Goal: Task Accomplishment & Management: Use online tool/utility

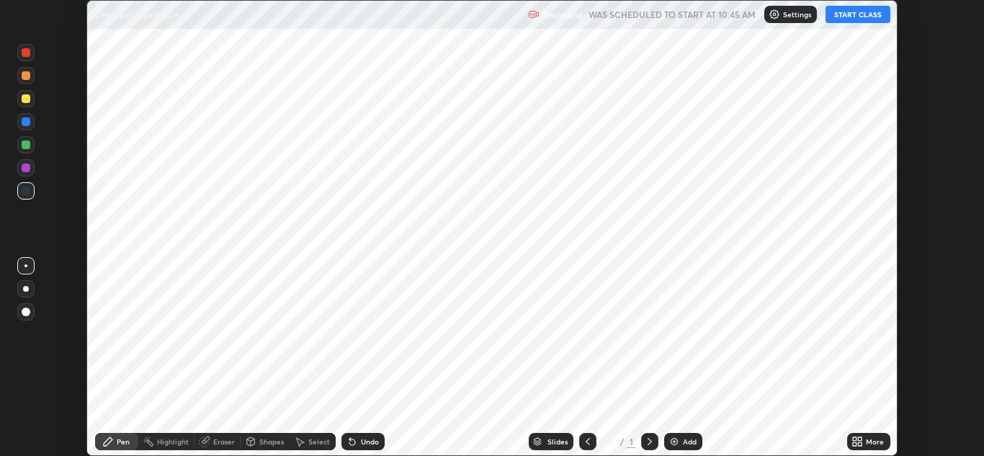
scroll to position [456, 984]
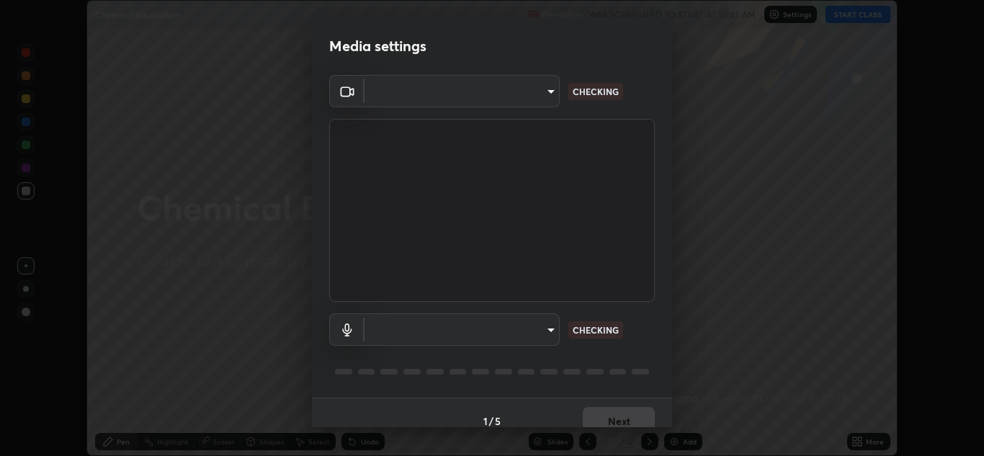
type input "1e49b53be58bf3658c32ba4c8e2538d2601885ca91182b01ba969948c87b8f29"
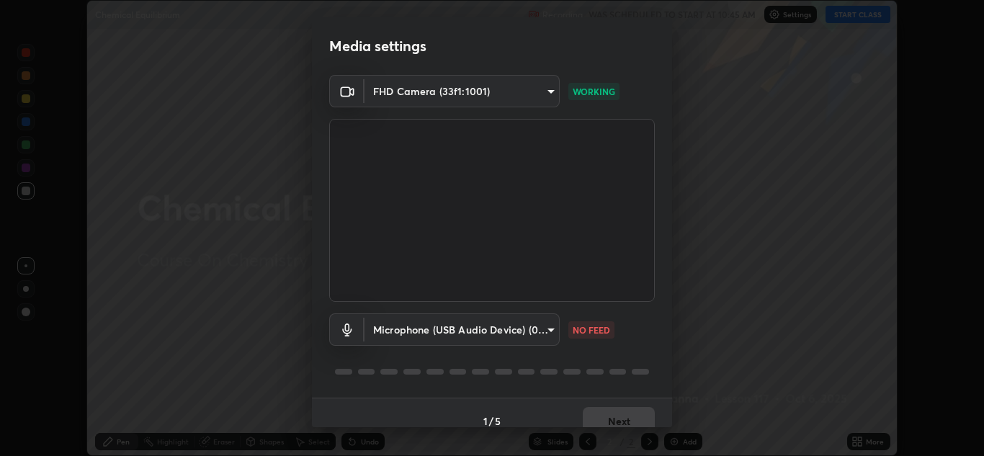
click at [541, 334] on body "Erase all Chemical Equilibrium Recording WAS SCHEDULED TO START AT 10:45 AM Set…" at bounding box center [492, 228] width 984 height 456
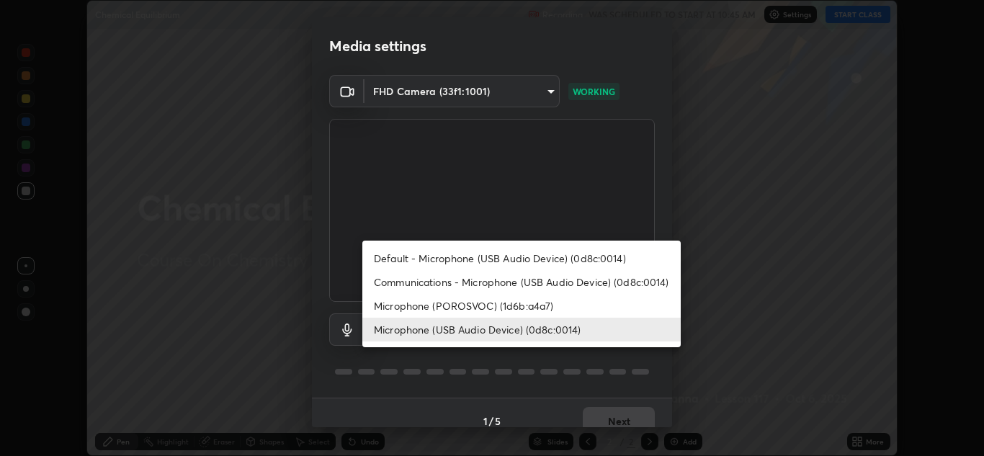
click at [505, 305] on li "Microphone (POROSVOC) (1d6b:a4a7)" at bounding box center [521, 306] width 318 height 24
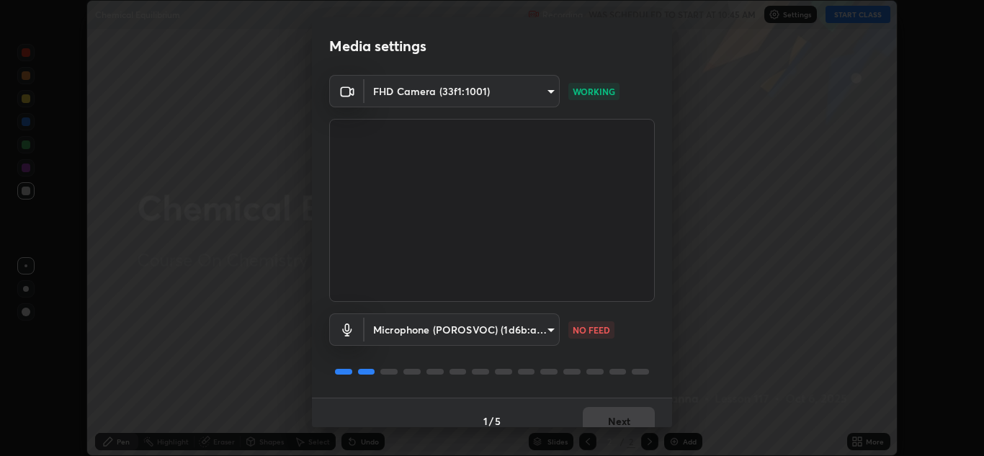
click at [506, 328] on body "Erase all Chemical Equilibrium Recording WAS SCHEDULED TO START AT 10:45 AM Set…" at bounding box center [492, 228] width 984 height 456
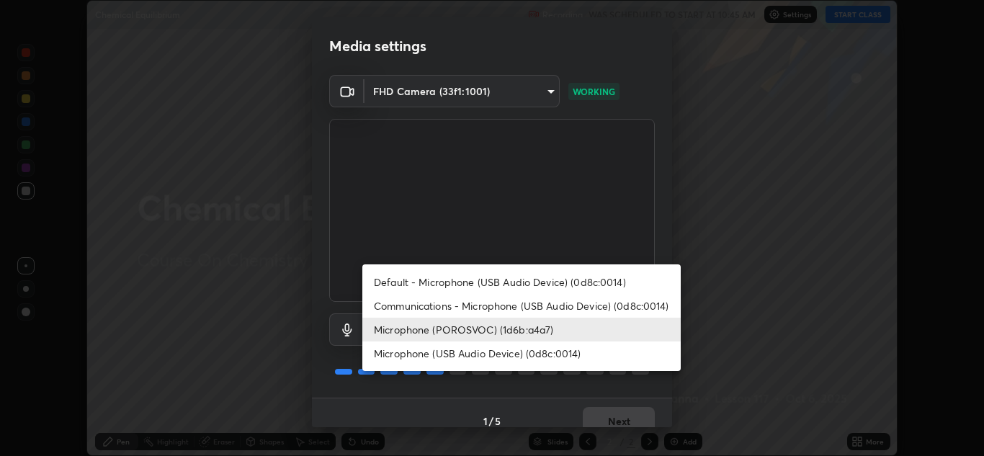
click at [514, 356] on li "Microphone (USB Audio Device) (0d8c:0014)" at bounding box center [521, 353] width 318 height 24
type input "f7c6ee8ef428f4c0c73a4799a386e724c784fa96b1b4d02d3a2d8c83d75c84bb"
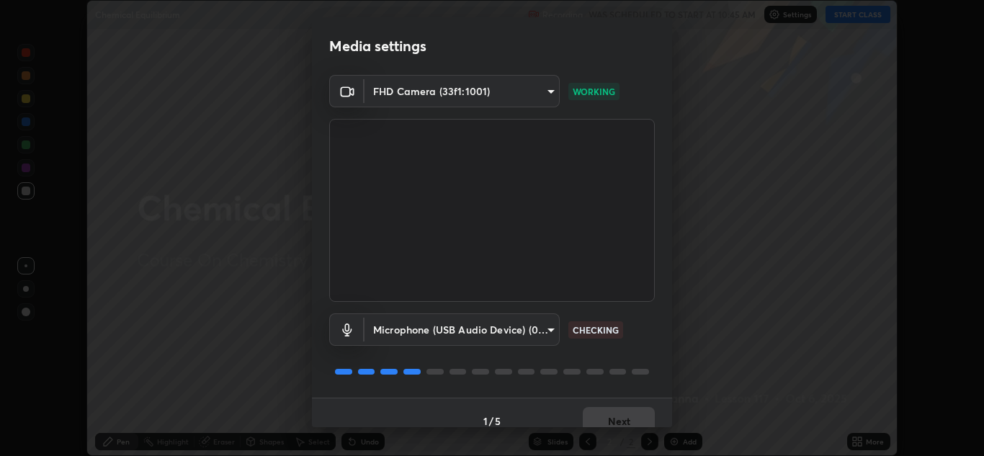
scroll to position [17, 0]
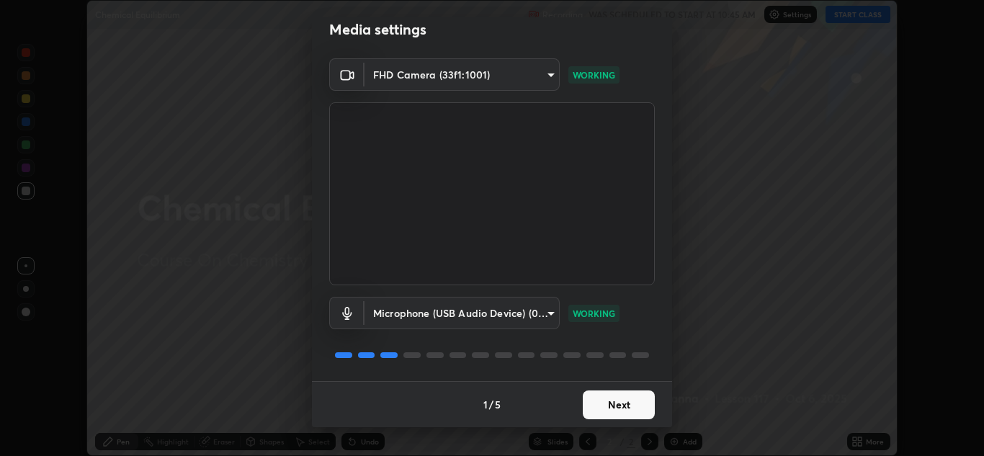
click at [610, 406] on button "Next" at bounding box center [619, 404] width 72 height 29
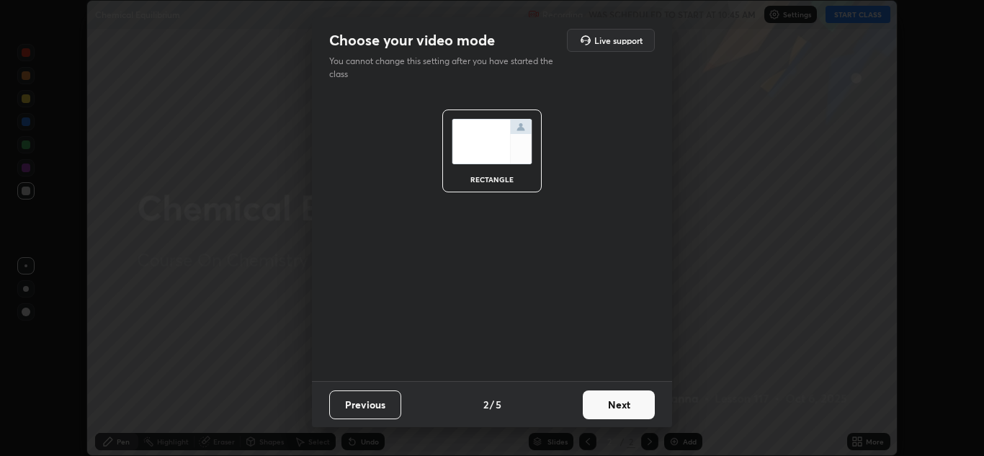
scroll to position [0, 0]
click at [622, 411] on button "Next" at bounding box center [619, 404] width 72 height 29
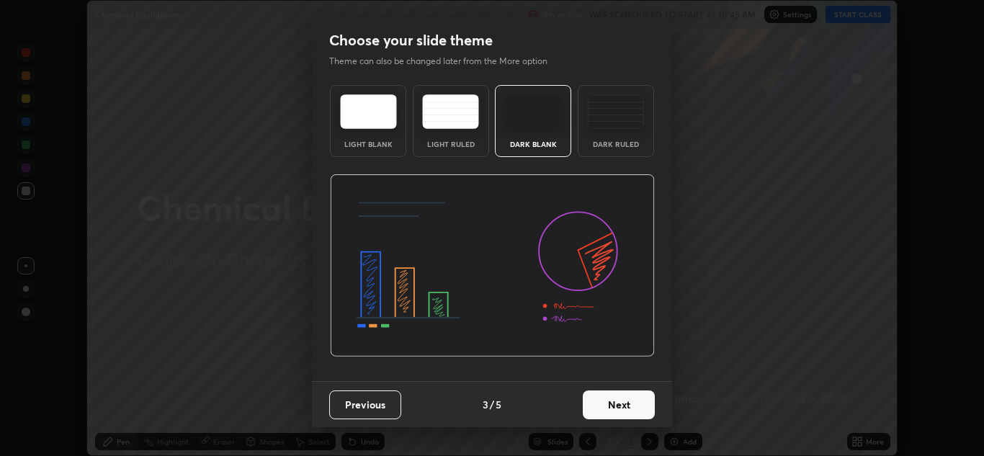
click at [618, 408] on button "Next" at bounding box center [619, 404] width 72 height 29
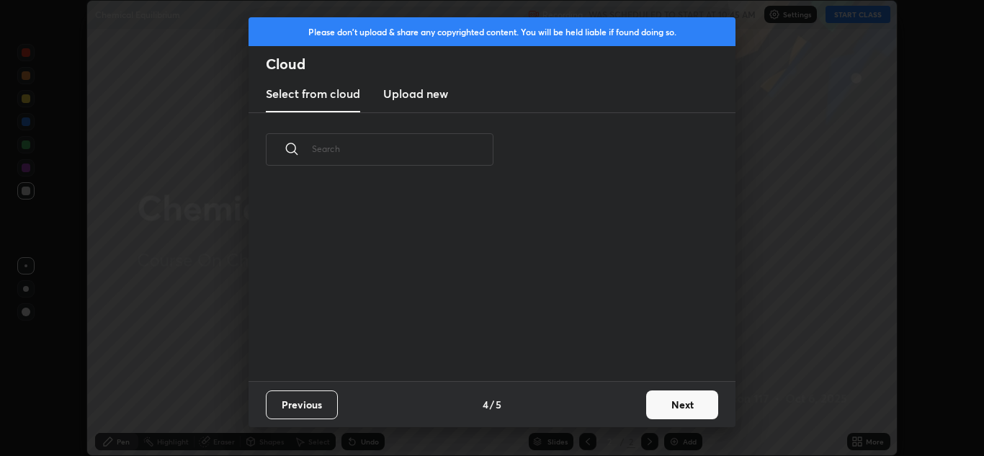
click at [662, 398] on button "Next" at bounding box center [682, 404] width 72 height 29
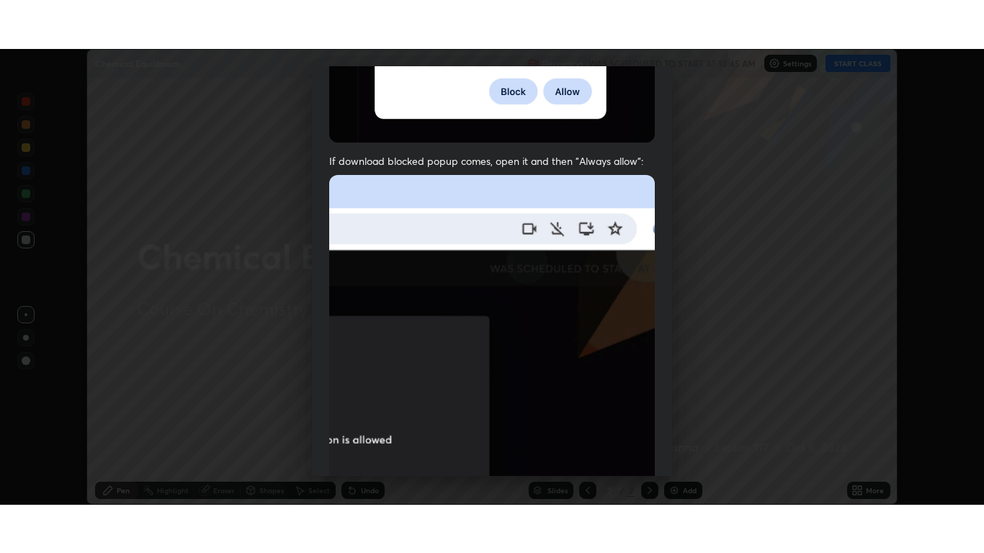
scroll to position [311, 0]
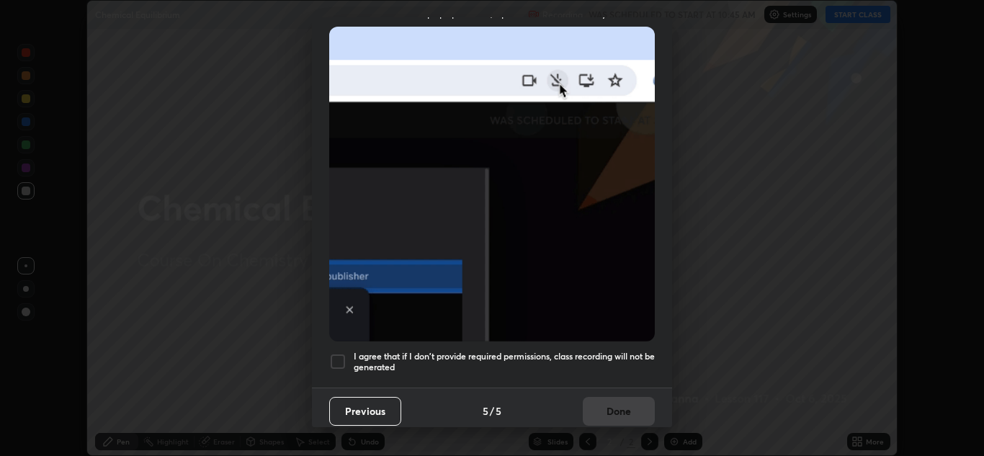
click at [333, 353] on div at bounding box center [337, 361] width 17 height 17
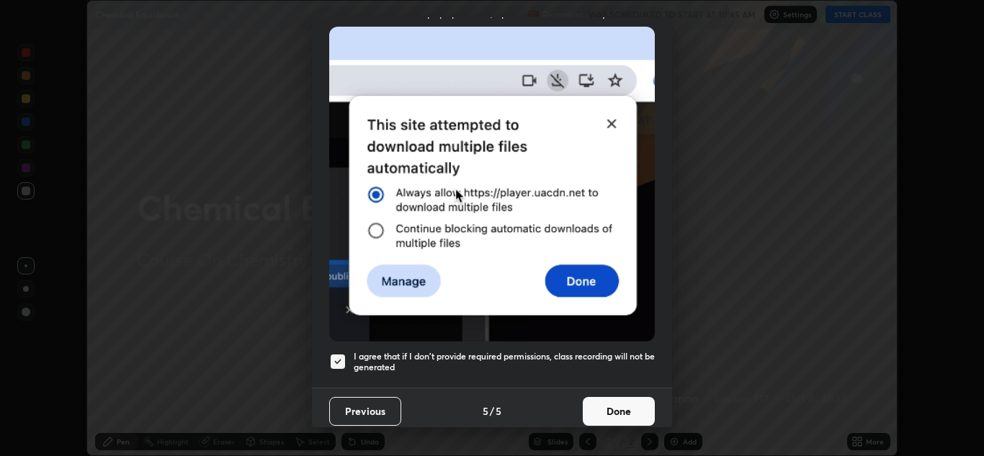
click at [612, 409] on button "Done" at bounding box center [619, 411] width 72 height 29
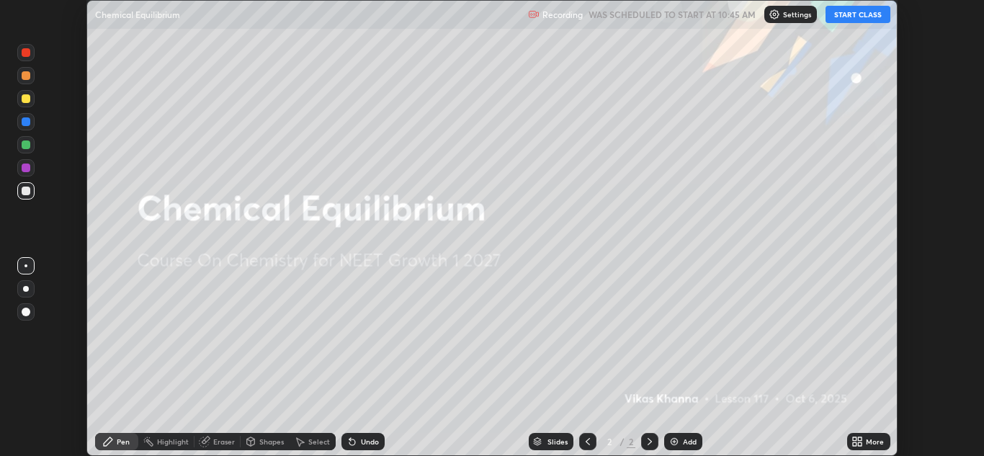
click at [856, 17] on button "START CLASS" at bounding box center [858, 14] width 65 height 17
click at [868, 445] on div "More" at bounding box center [875, 441] width 18 height 7
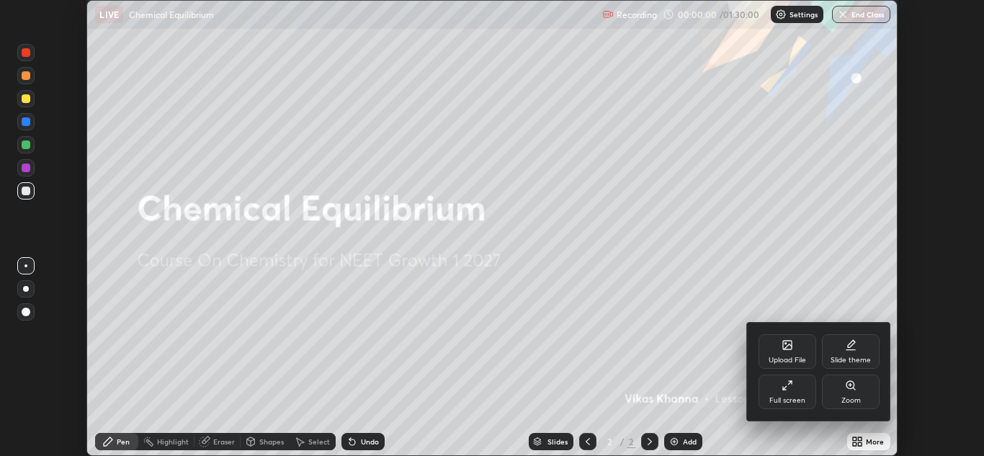
click at [788, 398] on div "Full screen" at bounding box center [787, 400] width 36 height 7
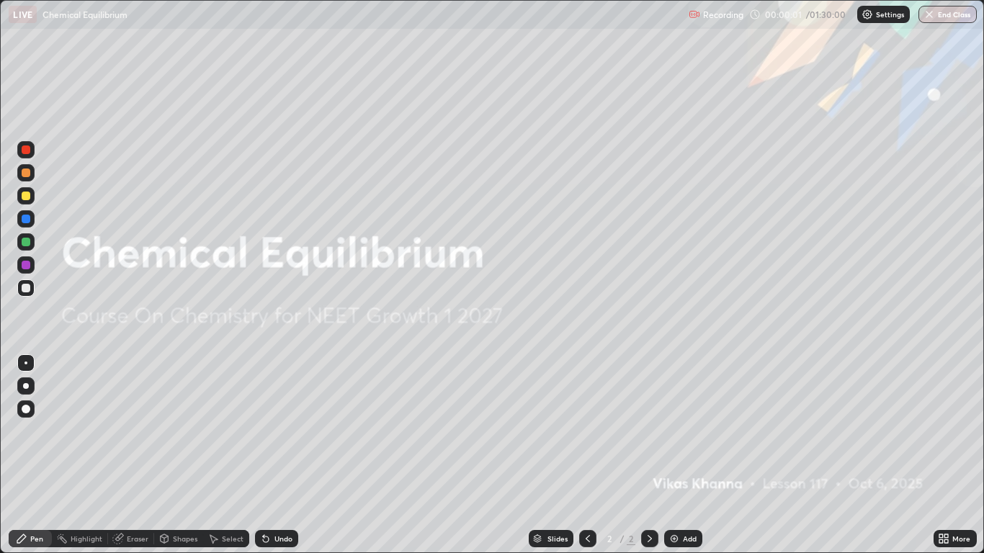
scroll to position [553, 984]
click at [683, 455] on div "Add" at bounding box center [690, 538] width 14 height 7
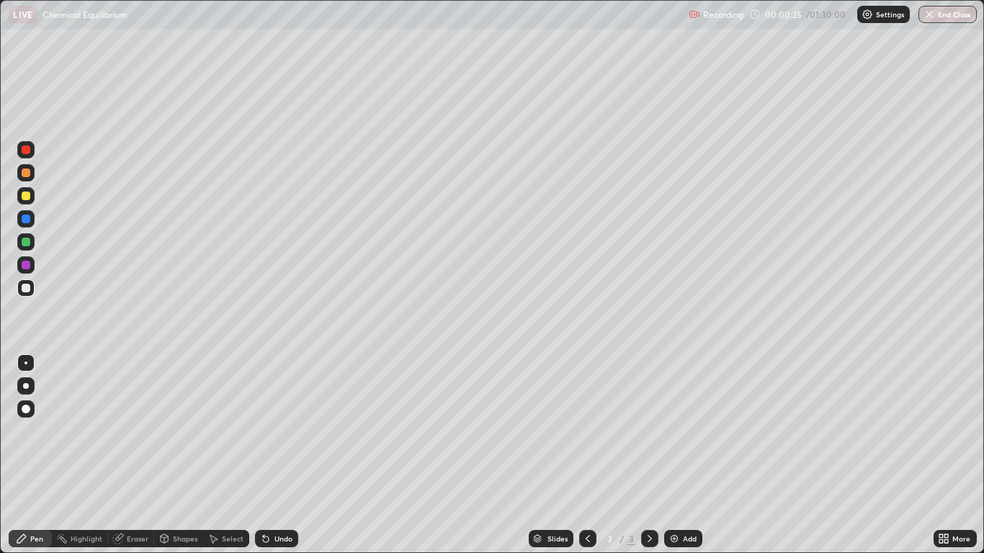
click at [182, 455] on div "Shapes" at bounding box center [185, 538] width 24 height 7
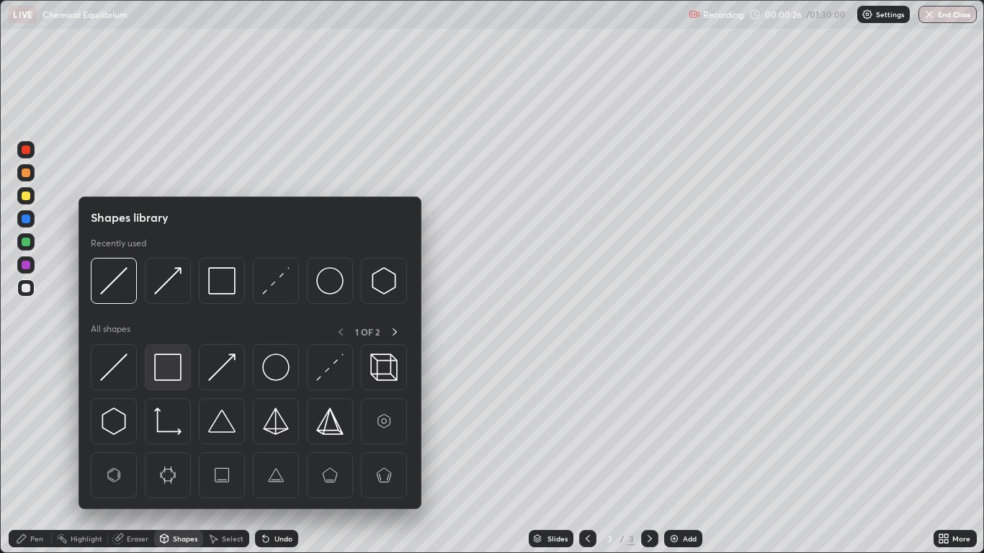
click at [175, 364] on img at bounding box center [167, 367] width 27 height 27
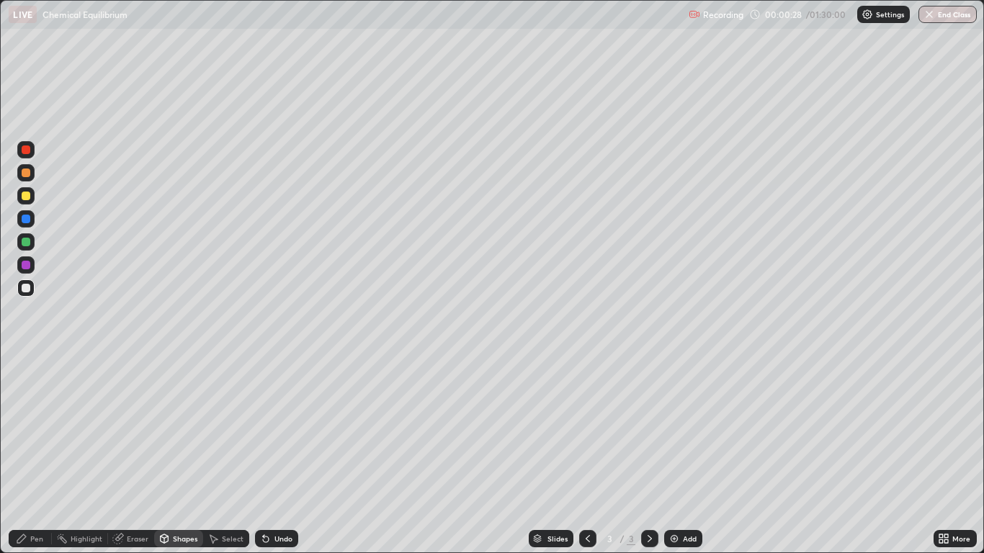
click at [35, 455] on div "Pen" at bounding box center [36, 538] width 13 height 7
click at [25, 401] on div at bounding box center [25, 409] width 17 height 17
click at [25, 196] on div at bounding box center [26, 196] width 9 height 9
click at [173, 455] on div "Shapes" at bounding box center [185, 538] width 24 height 7
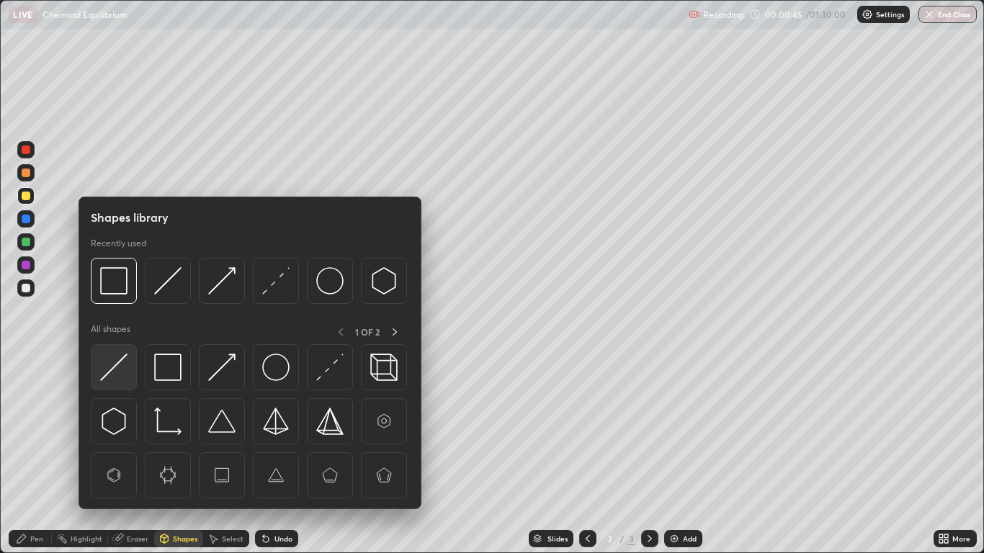
click at [117, 365] on img at bounding box center [113, 367] width 27 height 27
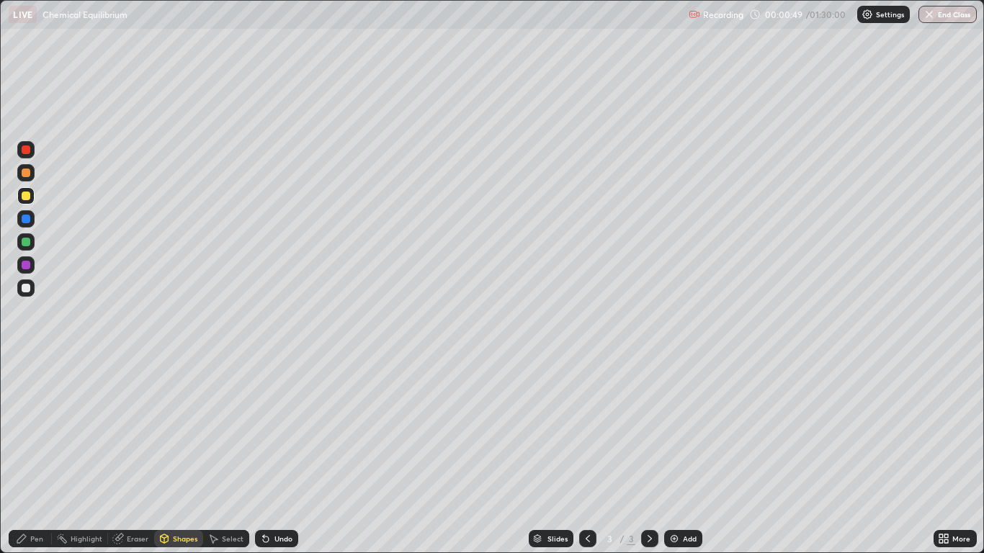
click at [33, 455] on div "Pen" at bounding box center [30, 538] width 43 height 17
click at [24, 218] on div at bounding box center [26, 219] width 9 height 9
click at [182, 455] on div "Shapes" at bounding box center [185, 538] width 24 height 7
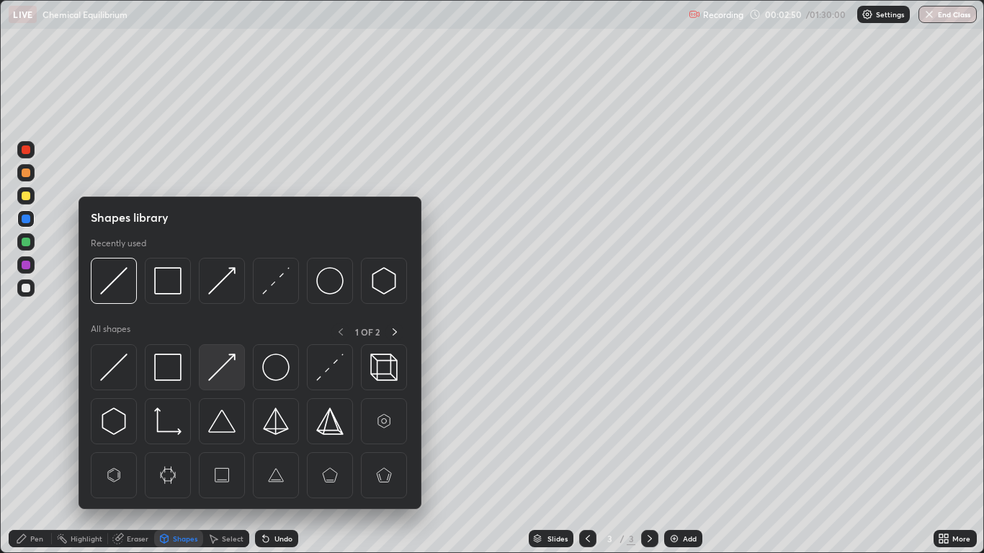
click at [220, 375] on img at bounding box center [221, 367] width 27 height 27
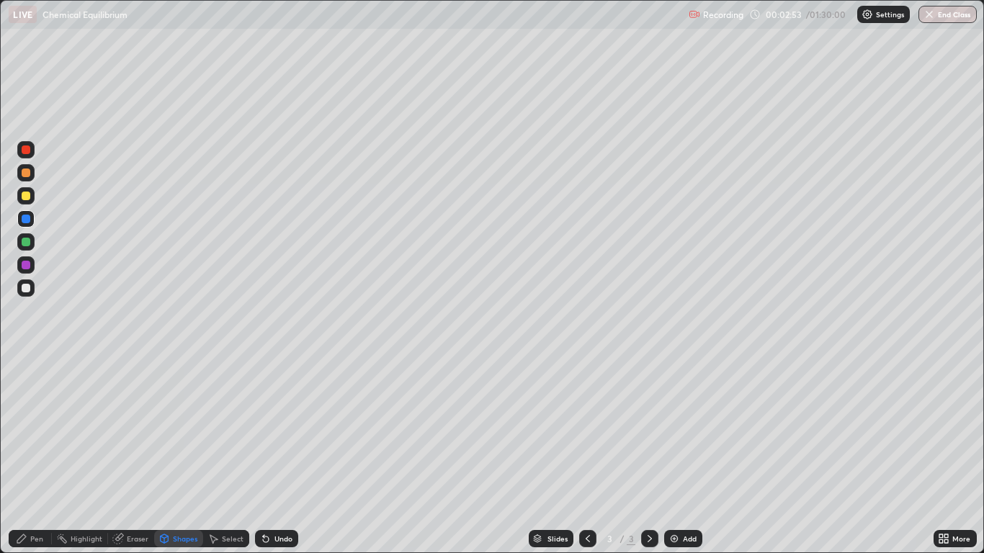
click at [30, 455] on div "Pen" at bounding box center [36, 538] width 13 height 7
click at [282, 455] on div "Undo" at bounding box center [276, 538] width 43 height 17
click at [690, 455] on div "Add" at bounding box center [683, 538] width 38 height 17
click at [182, 455] on div "Shapes" at bounding box center [185, 538] width 24 height 7
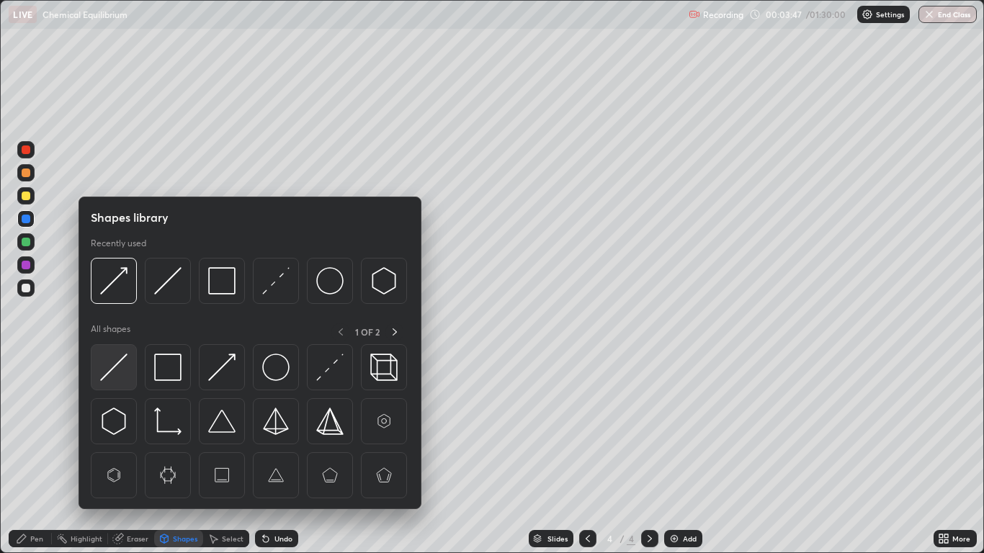
click at [114, 375] on img at bounding box center [113, 367] width 27 height 27
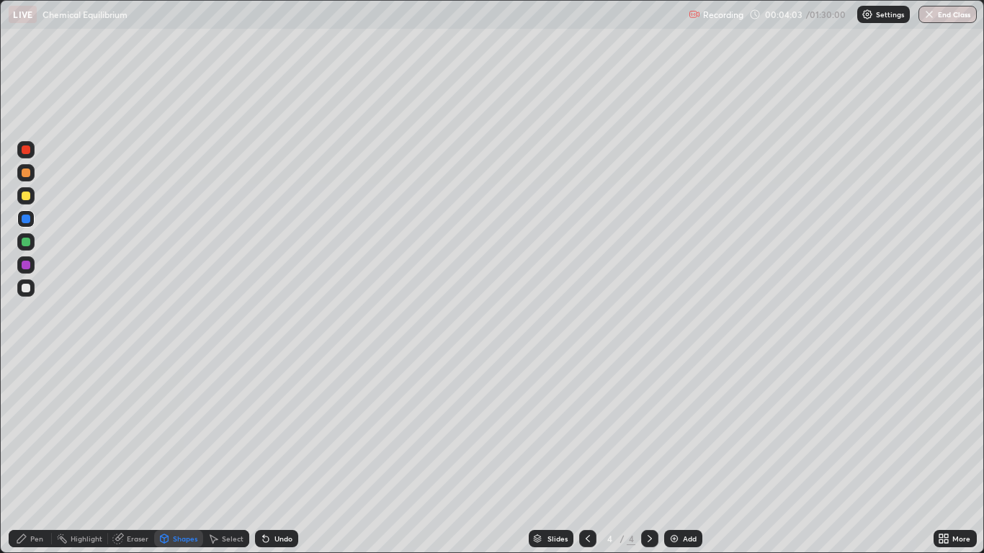
click at [37, 455] on div "Pen" at bounding box center [36, 538] width 13 height 7
click at [25, 197] on div at bounding box center [26, 196] width 9 height 9
click at [164, 455] on icon at bounding box center [165, 538] width 8 height 2
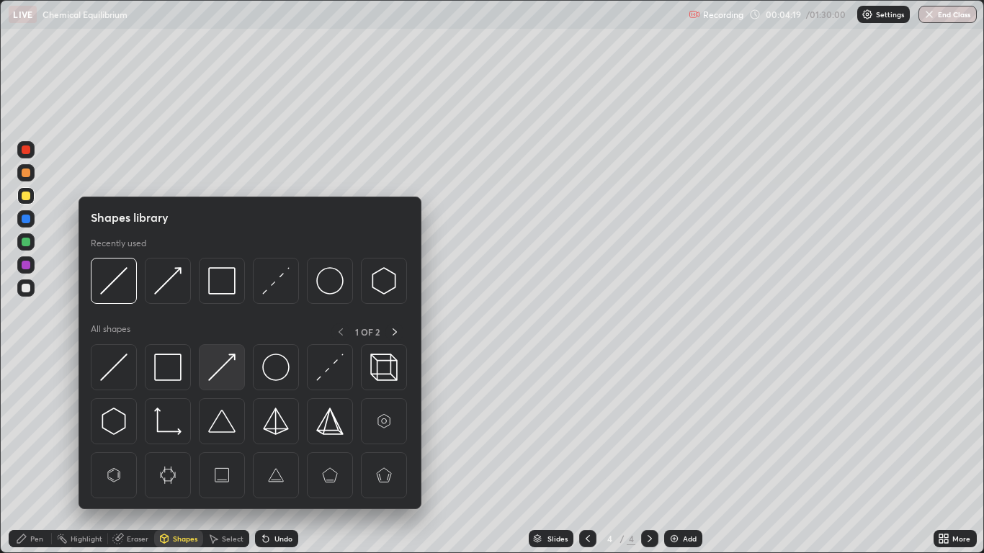
click at [213, 367] on img at bounding box center [221, 367] width 27 height 27
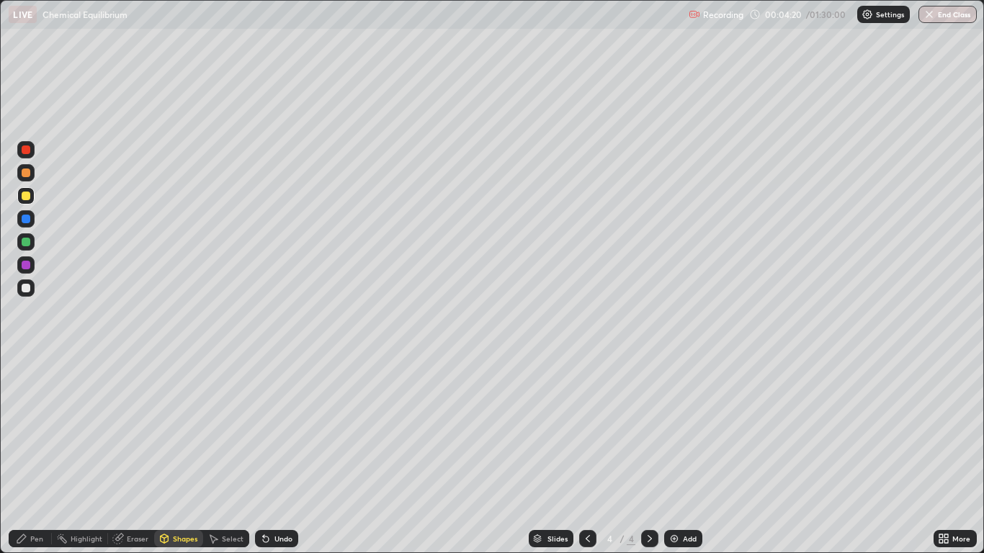
click at [27, 214] on div at bounding box center [25, 218] width 17 height 17
click at [27, 169] on div at bounding box center [26, 173] width 9 height 9
click at [31, 455] on div "Pen" at bounding box center [36, 538] width 13 height 7
click at [584, 455] on icon at bounding box center [588, 539] width 12 height 12
click at [651, 455] on icon at bounding box center [650, 539] width 12 height 12
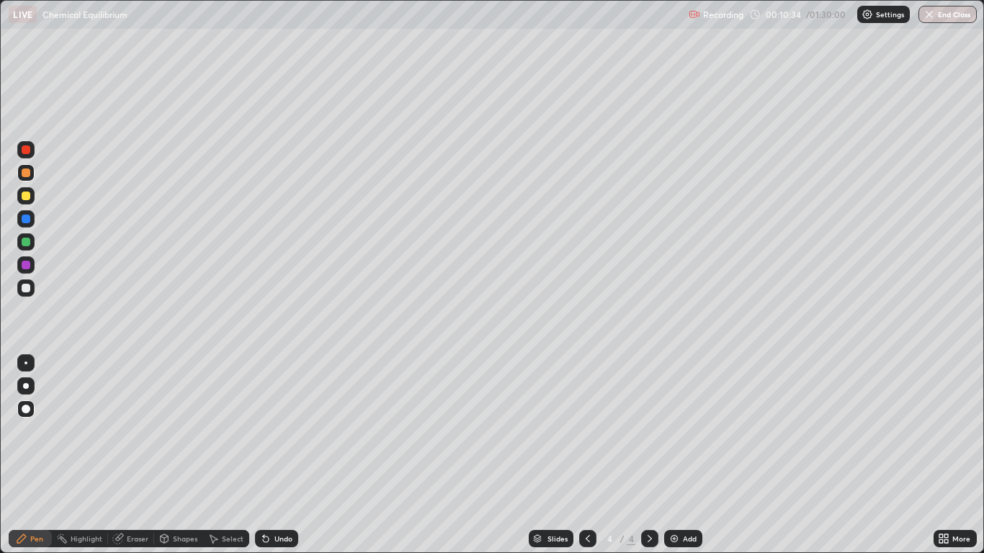
click at [679, 455] on img at bounding box center [675, 539] width 12 height 12
click at [173, 455] on div "Shapes" at bounding box center [185, 538] width 24 height 7
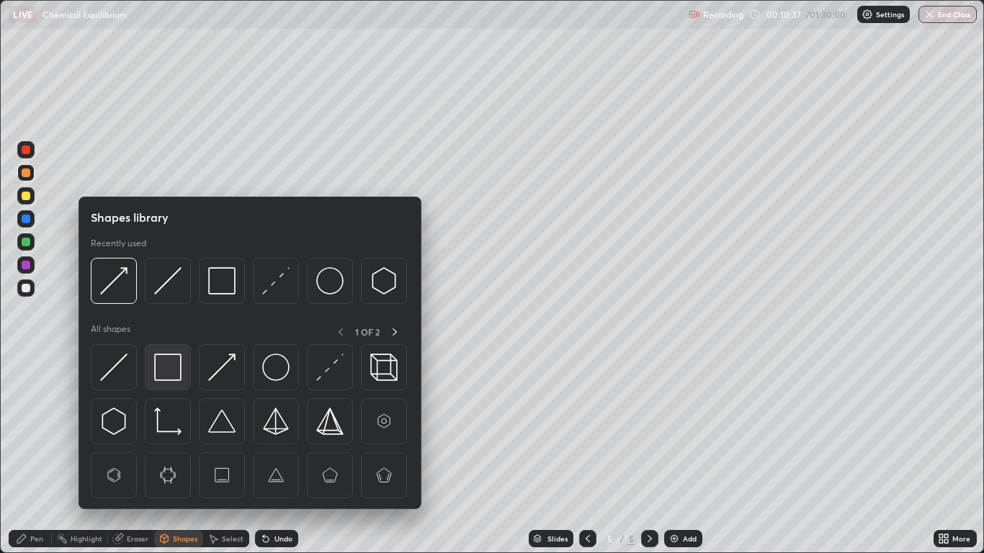
click at [164, 367] on img at bounding box center [167, 367] width 27 height 27
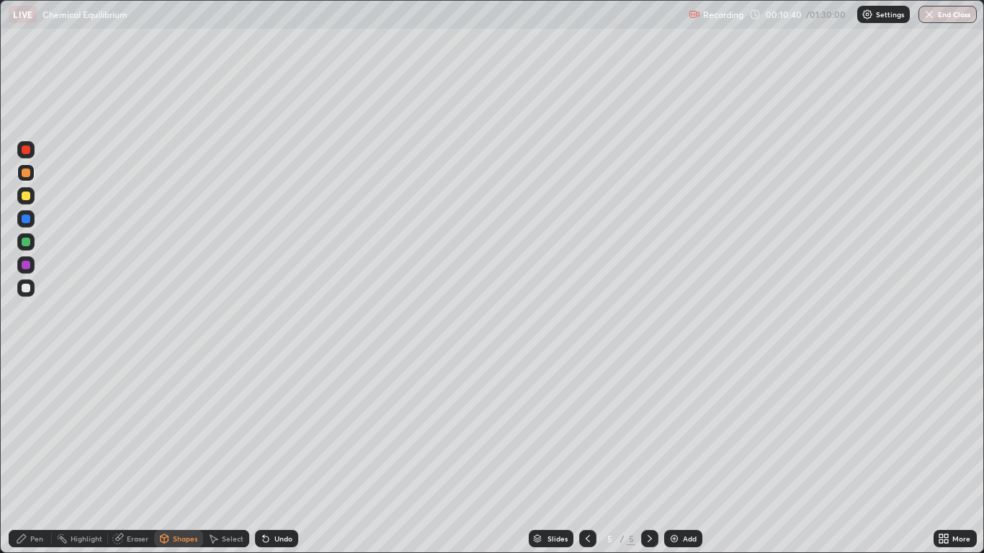
click at [34, 455] on div "Pen" at bounding box center [36, 538] width 13 height 7
click at [26, 195] on div at bounding box center [26, 196] width 9 height 9
click at [587, 455] on icon at bounding box center [588, 539] width 12 height 12
click at [649, 455] on icon at bounding box center [650, 539] width 12 height 12
click at [177, 455] on div "Shapes" at bounding box center [185, 538] width 24 height 7
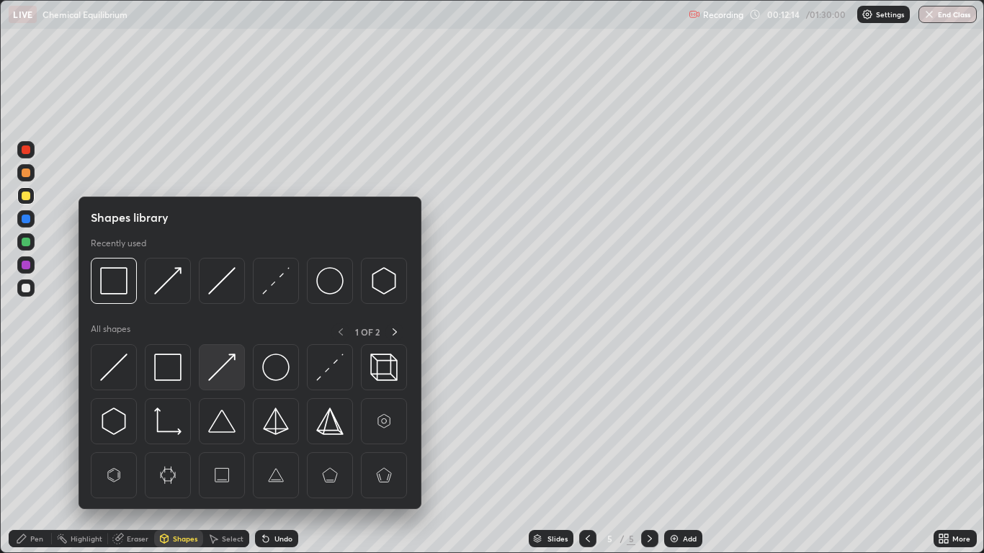
click at [224, 361] on img at bounding box center [221, 367] width 27 height 27
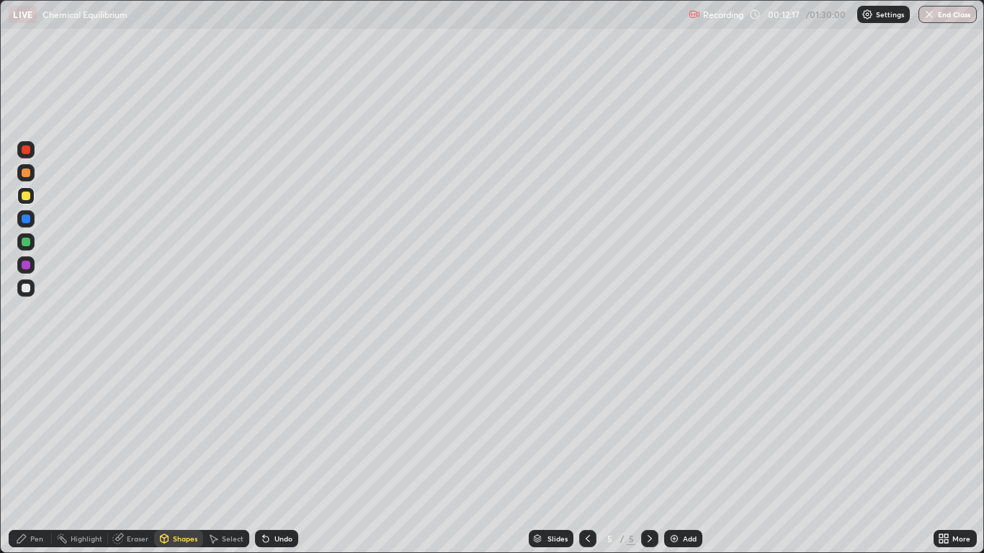
click at [182, 455] on div "Shapes" at bounding box center [185, 538] width 24 height 7
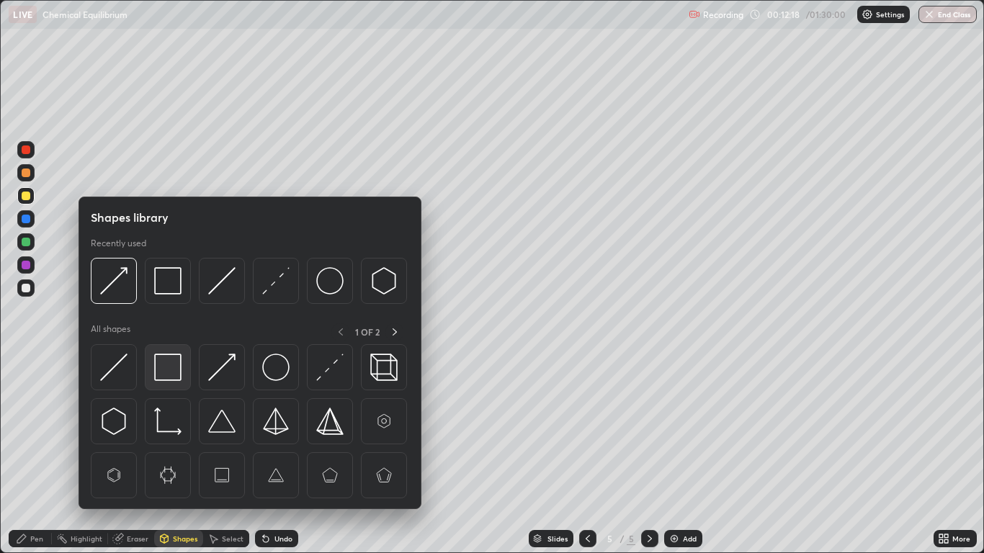
click at [172, 367] on img at bounding box center [167, 367] width 27 height 27
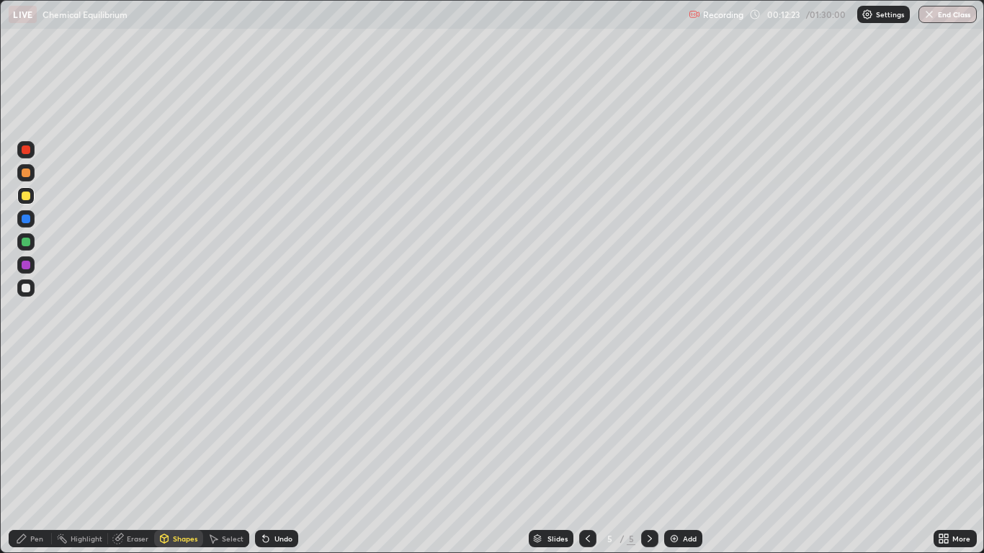
click at [29, 263] on div at bounding box center [26, 265] width 9 height 9
click at [281, 455] on div "Undo" at bounding box center [283, 538] width 18 height 7
click at [40, 455] on div "Pen" at bounding box center [36, 538] width 13 height 7
click at [29, 288] on div at bounding box center [26, 288] width 9 height 9
click at [28, 249] on div at bounding box center [25, 241] width 17 height 17
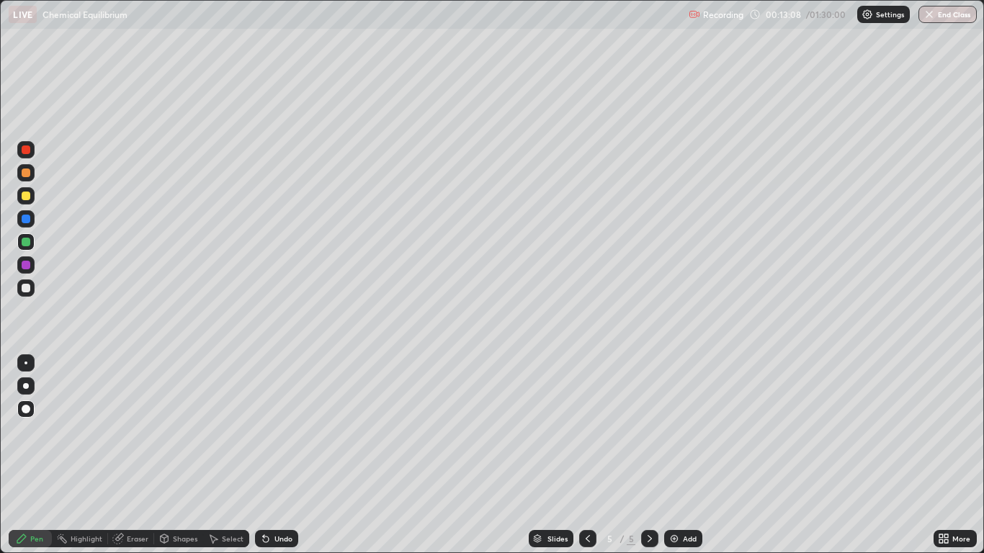
click at [23, 238] on div at bounding box center [26, 242] width 9 height 9
click at [32, 217] on div at bounding box center [25, 218] width 17 height 17
click at [681, 455] on div "Add" at bounding box center [683, 538] width 38 height 17
click at [182, 455] on div "Shapes" at bounding box center [185, 538] width 24 height 7
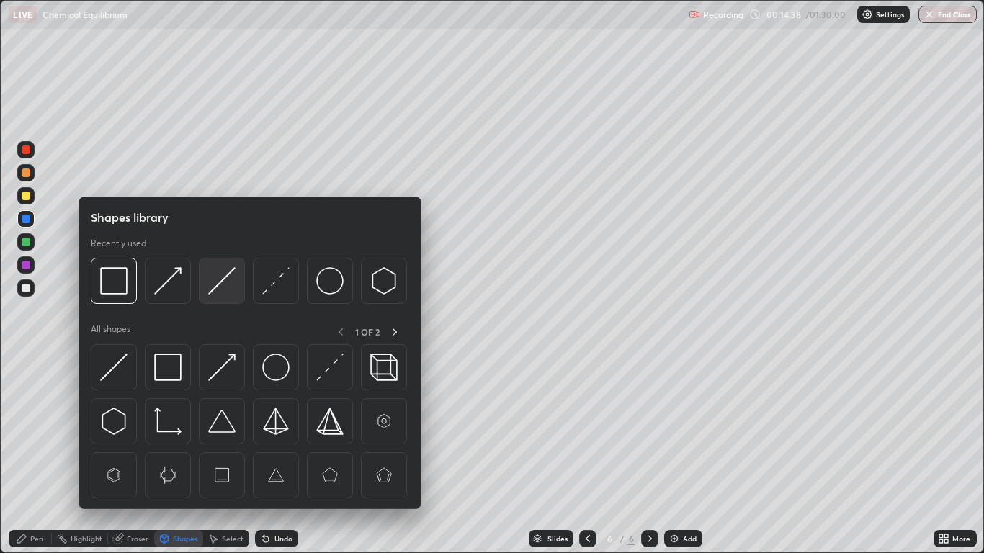
click at [223, 275] on img at bounding box center [221, 280] width 27 height 27
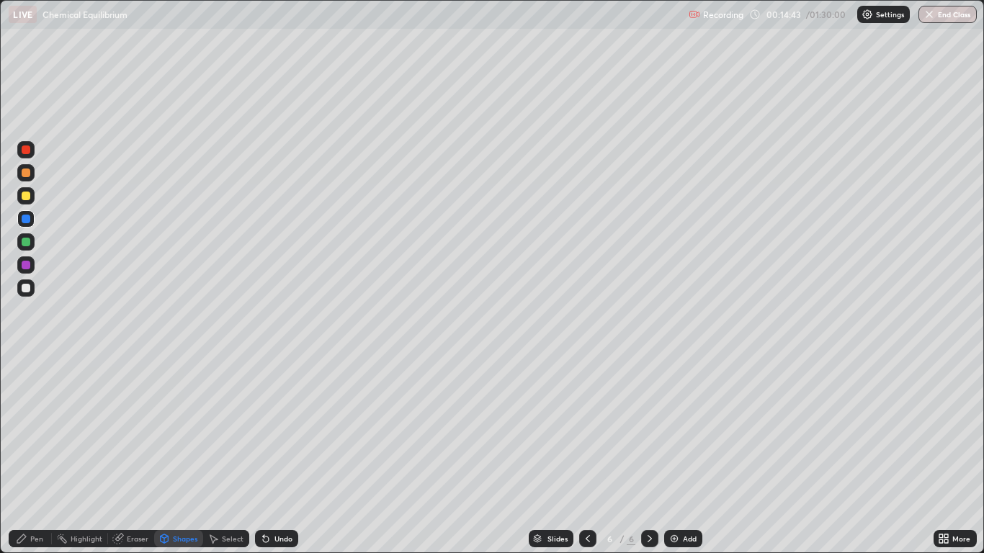
click at [40, 455] on div "Pen" at bounding box center [36, 538] width 13 height 7
click at [25, 191] on div at bounding box center [25, 195] width 17 height 17
click at [280, 455] on div "Undo" at bounding box center [283, 538] width 18 height 7
click at [177, 455] on div "Shapes" at bounding box center [185, 538] width 24 height 7
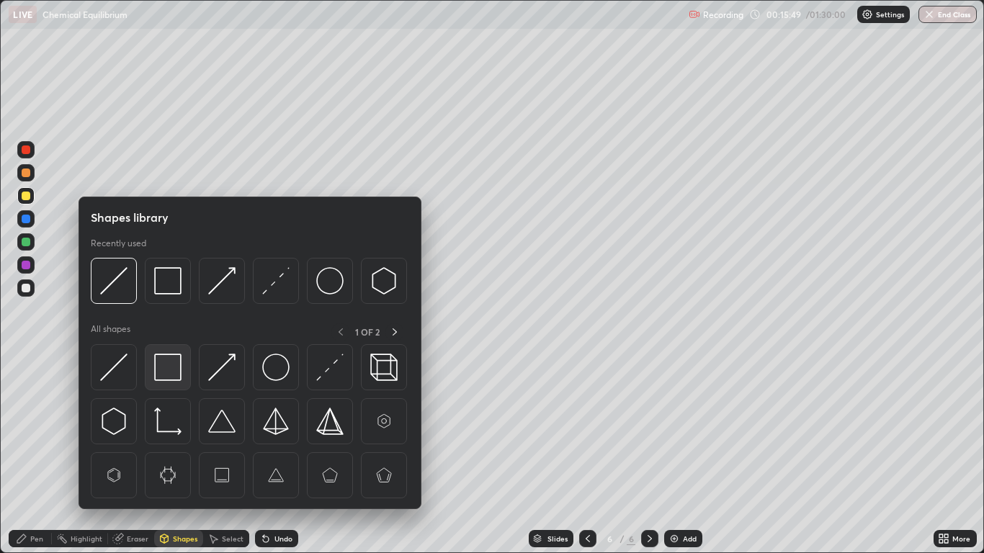
click at [169, 368] on img at bounding box center [167, 367] width 27 height 27
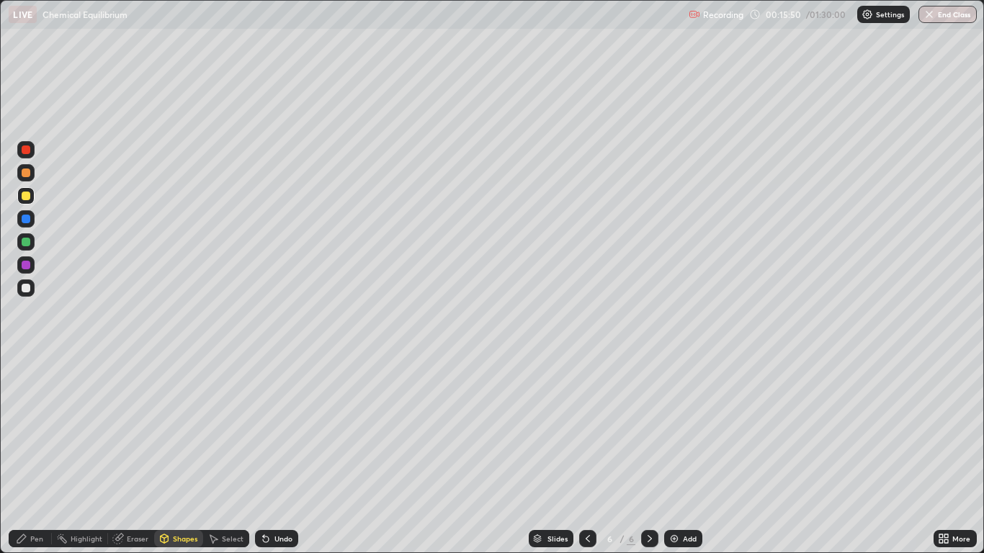
click at [24, 242] on div at bounding box center [26, 242] width 9 height 9
click at [39, 455] on div "Pen" at bounding box center [36, 538] width 13 height 7
click at [24, 266] on div at bounding box center [26, 265] width 9 height 9
click at [24, 239] on div at bounding box center [26, 242] width 9 height 9
click at [27, 218] on div at bounding box center [26, 219] width 9 height 9
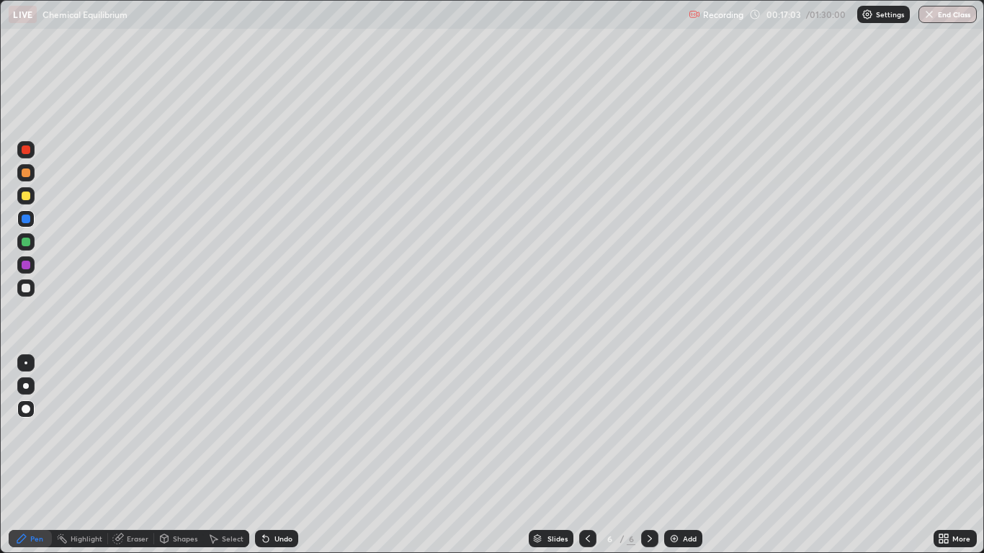
click at [586, 455] on div at bounding box center [587, 538] width 17 height 17
click at [650, 455] on icon at bounding box center [650, 539] width 12 height 12
click at [586, 455] on icon at bounding box center [588, 539] width 12 height 12
click at [648, 455] on icon at bounding box center [650, 539] width 12 height 12
click at [262, 455] on div "Undo" at bounding box center [276, 538] width 43 height 17
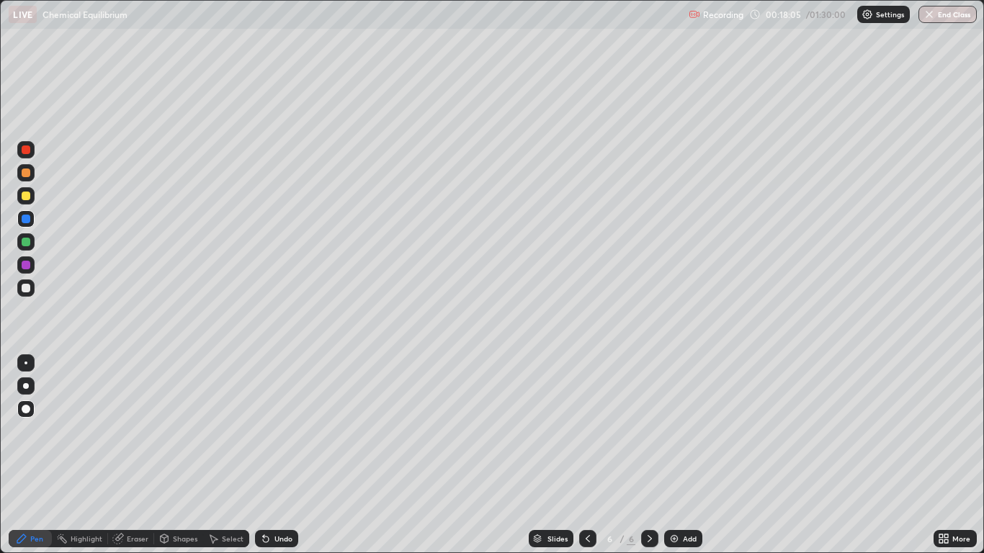
click at [262, 455] on div "Undo" at bounding box center [276, 538] width 43 height 17
click at [587, 455] on icon at bounding box center [588, 539] width 12 height 12
click at [644, 455] on icon at bounding box center [650, 539] width 12 height 12
click at [594, 455] on div at bounding box center [587, 538] width 17 height 17
click at [651, 455] on div at bounding box center [649, 538] width 17 height 17
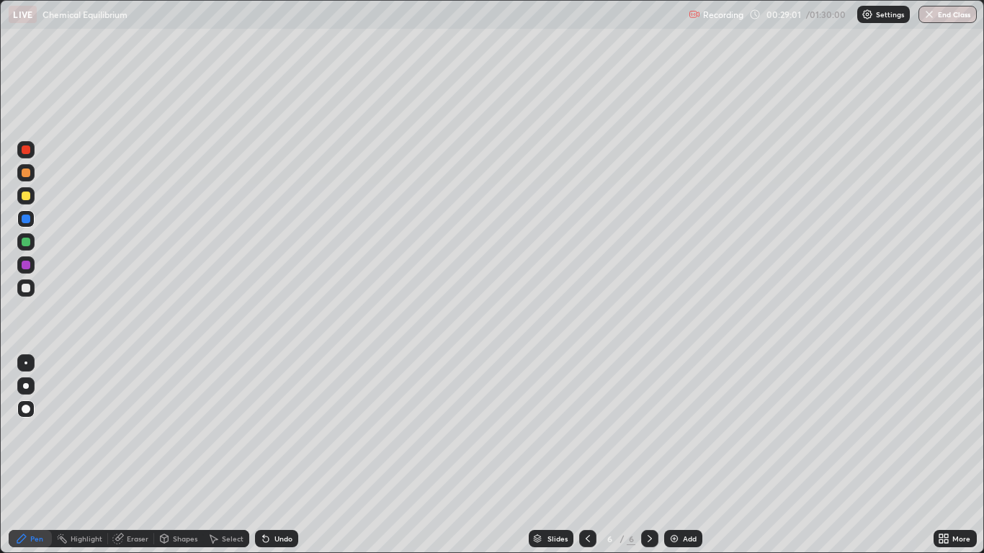
click at [680, 455] on div "Add" at bounding box center [683, 538] width 38 height 17
click at [32, 195] on div at bounding box center [25, 195] width 17 height 17
click at [180, 455] on div "Shapes" at bounding box center [185, 538] width 24 height 7
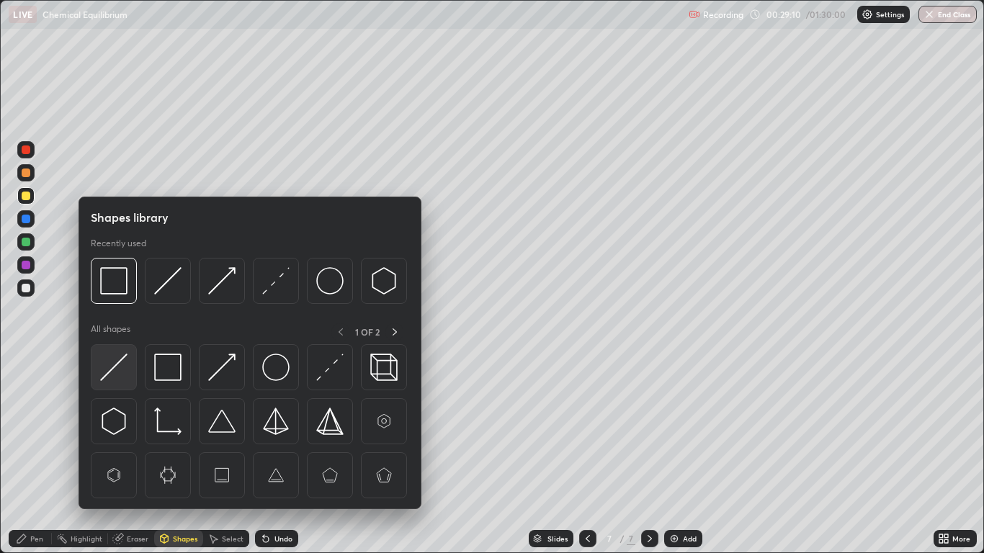
click at [122, 367] on img at bounding box center [113, 367] width 27 height 27
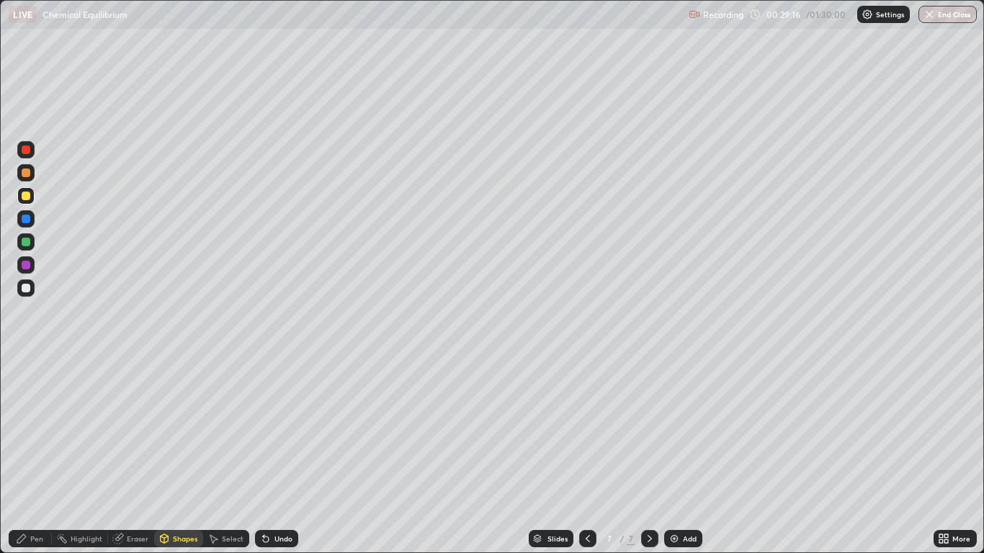
click at [37, 455] on div "Pen" at bounding box center [36, 538] width 13 height 7
click at [27, 221] on div at bounding box center [26, 219] width 9 height 9
click at [27, 220] on div at bounding box center [26, 219] width 9 height 9
click at [277, 455] on div "Undo" at bounding box center [283, 538] width 18 height 7
click at [284, 455] on div "Undo" at bounding box center [283, 538] width 18 height 7
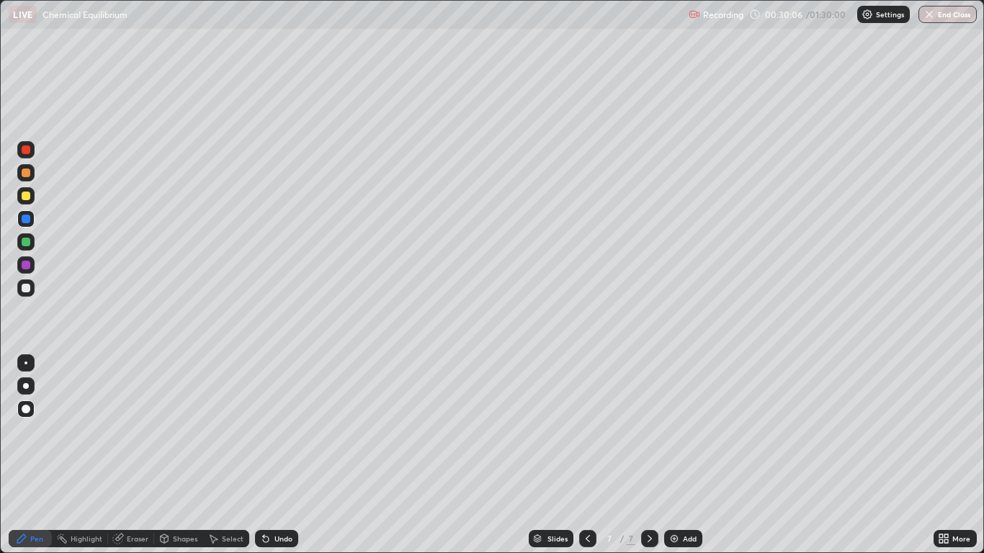
click at [275, 455] on div "Undo" at bounding box center [283, 538] width 18 height 7
click at [278, 455] on div "Undo" at bounding box center [283, 538] width 18 height 7
click at [279, 455] on div "Undo" at bounding box center [283, 538] width 18 height 7
click at [283, 455] on div "Undo" at bounding box center [283, 538] width 18 height 7
click at [274, 455] on div "Undo" at bounding box center [283, 538] width 18 height 7
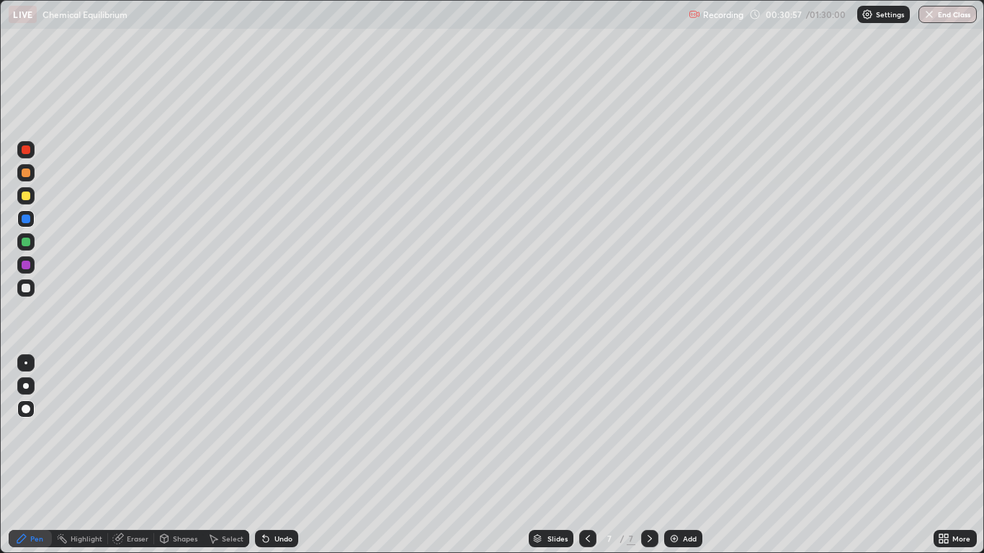
click at [179, 455] on div "Shapes" at bounding box center [185, 538] width 24 height 7
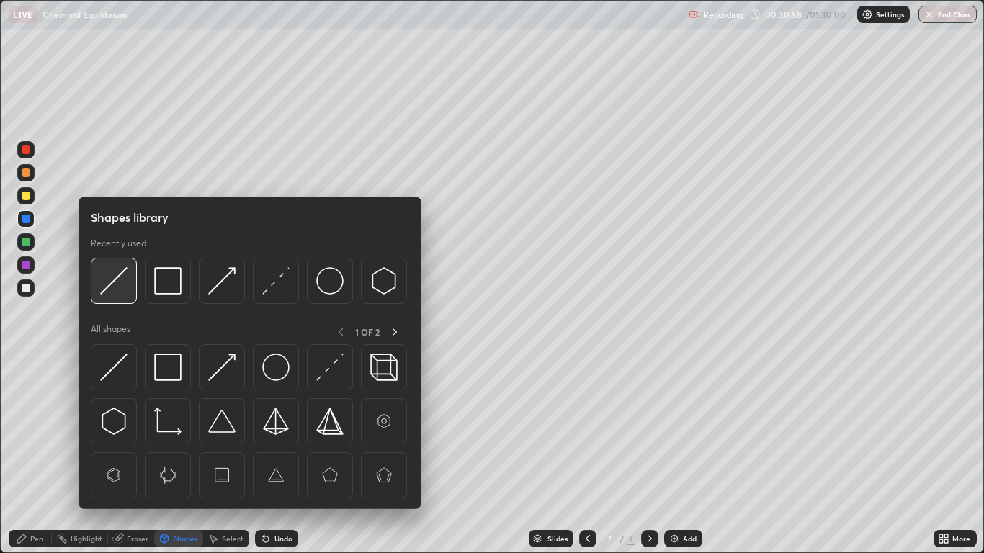
click at [111, 283] on img at bounding box center [113, 280] width 27 height 27
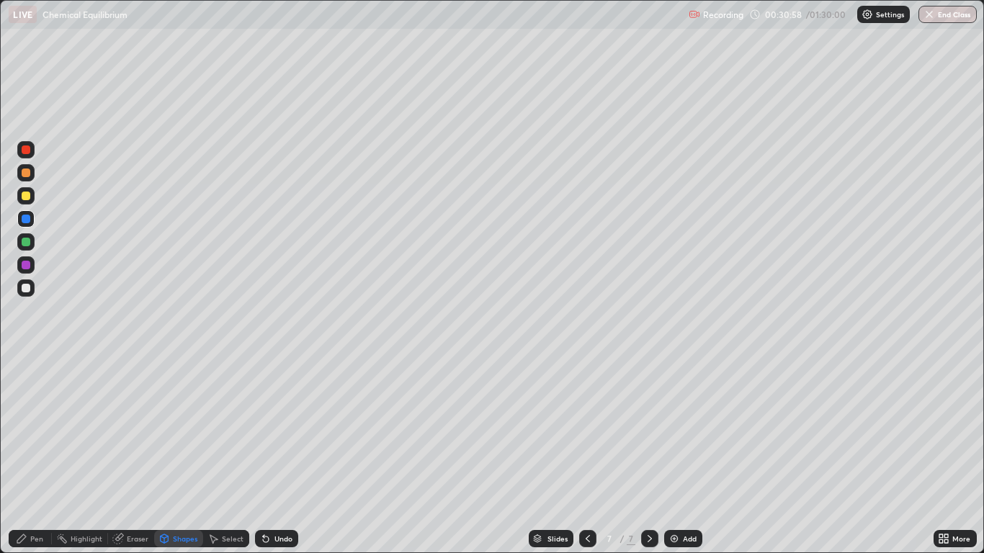
click at [29, 267] on div at bounding box center [26, 265] width 9 height 9
click at [35, 455] on div "Pen" at bounding box center [30, 538] width 43 height 17
click at [28, 240] on div at bounding box center [26, 242] width 9 height 9
click at [289, 455] on div "Undo" at bounding box center [283, 538] width 18 height 7
click at [286, 455] on div "Undo" at bounding box center [283, 538] width 18 height 7
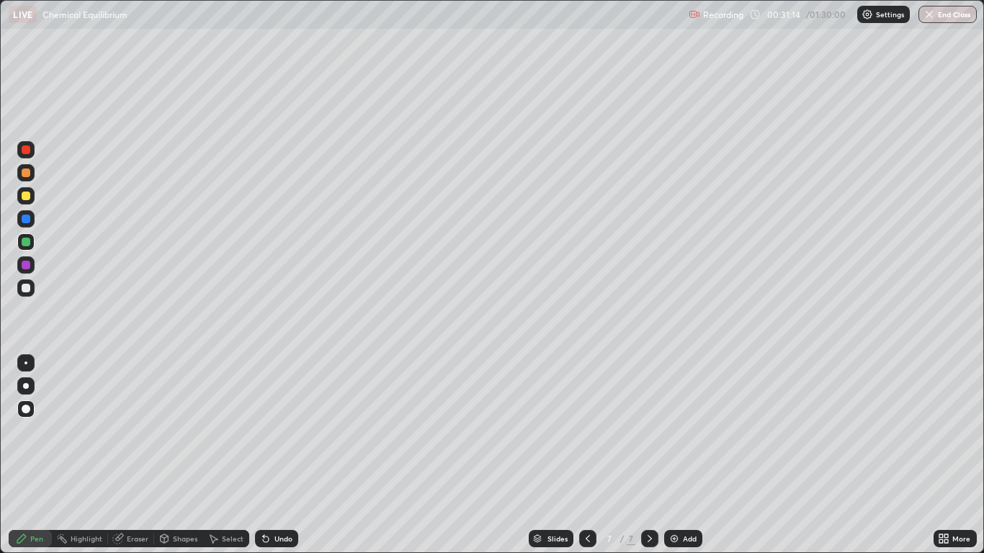
click at [282, 455] on div "Undo" at bounding box center [276, 538] width 43 height 17
click at [171, 455] on div "Shapes" at bounding box center [178, 538] width 49 height 17
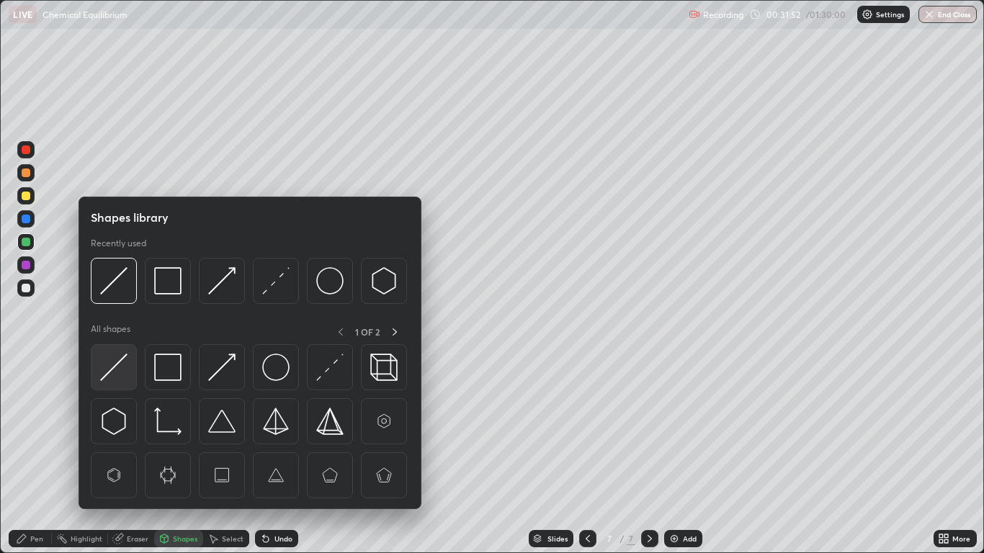
click at [112, 370] on img at bounding box center [113, 367] width 27 height 27
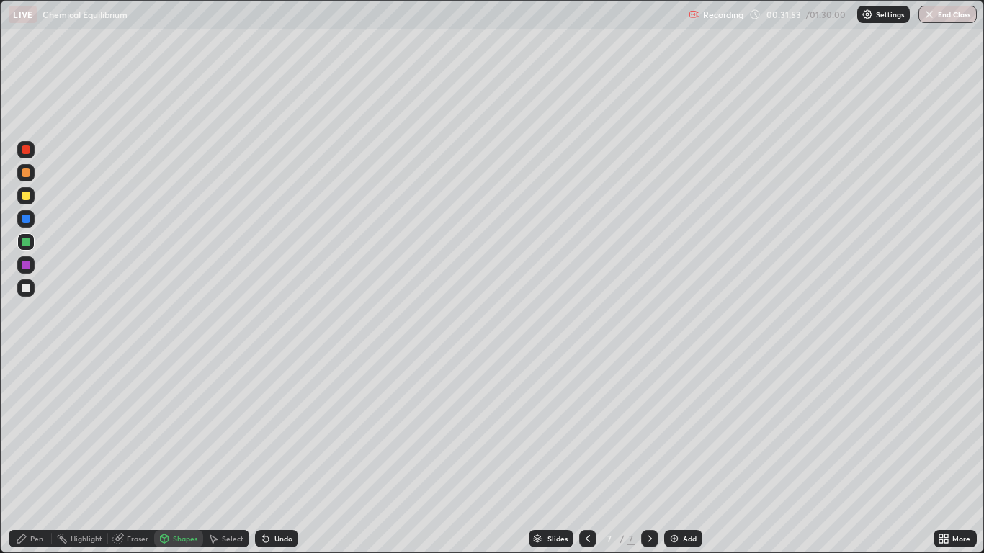
click at [23, 290] on div at bounding box center [26, 288] width 9 height 9
click at [35, 455] on div "Pen" at bounding box center [36, 538] width 13 height 7
click at [26, 267] on div at bounding box center [26, 265] width 9 height 9
click at [24, 197] on div at bounding box center [26, 196] width 9 height 9
click at [282, 455] on div "Undo" at bounding box center [283, 538] width 18 height 7
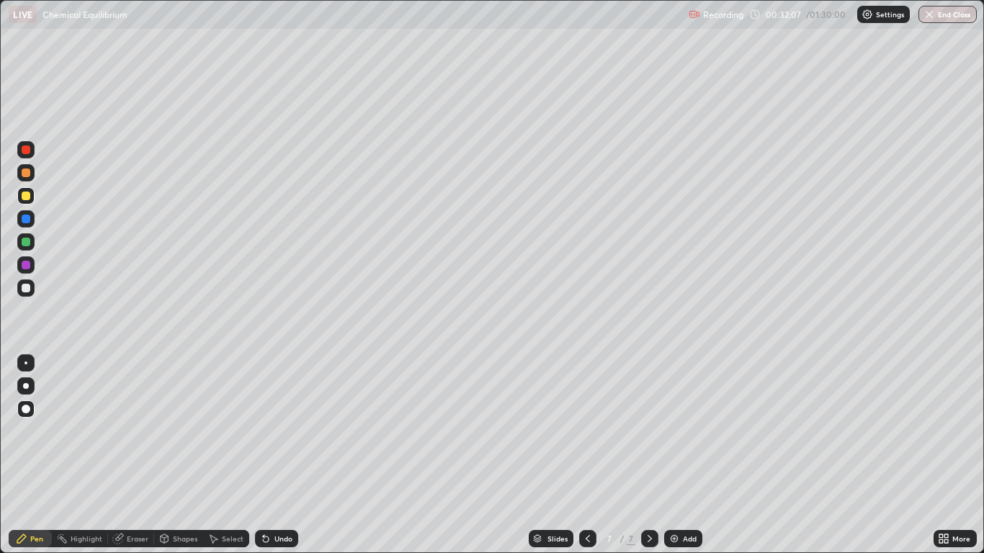
click at [278, 455] on div "Undo" at bounding box center [276, 538] width 43 height 17
click at [580, 455] on div at bounding box center [587, 538] width 17 height 17
click at [584, 455] on div at bounding box center [587, 538] width 17 height 29
click at [651, 455] on icon at bounding box center [650, 538] width 4 height 7
click at [645, 455] on icon at bounding box center [650, 539] width 12 height 12
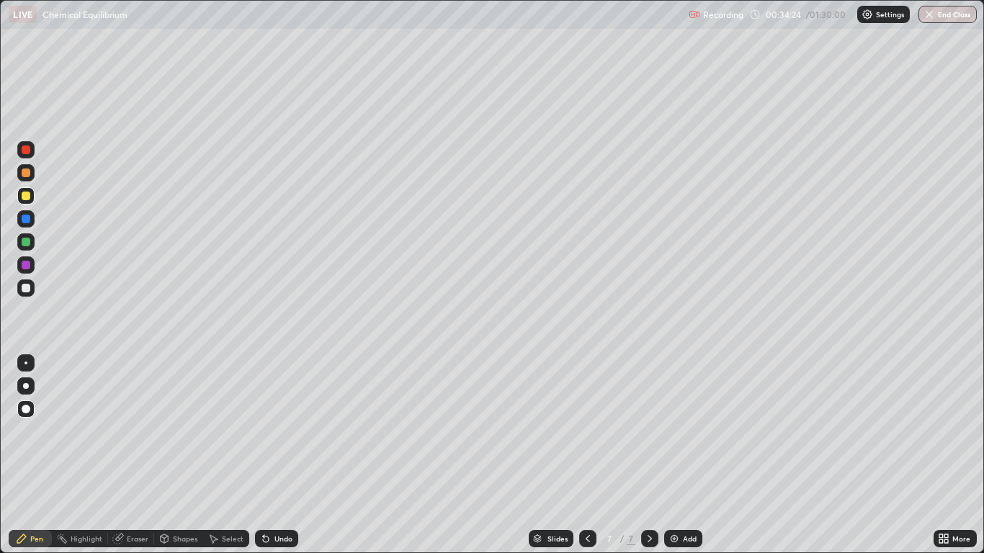
click at [680, 455] on div "Add" at bounding box center [683, 538] width 38 height 17
click at [279, 455] on div "Undo" at bounding box center [283, 538] width 18 height 7
click at [588, 455] on icon at bounding box center [588, 539] width 12 height 12
click at [587, 455] on icon at bounding box center [588, 539] width 12 height 12
click at [648, 455] on icon at bounding box center [650, 539] width 12 height 12
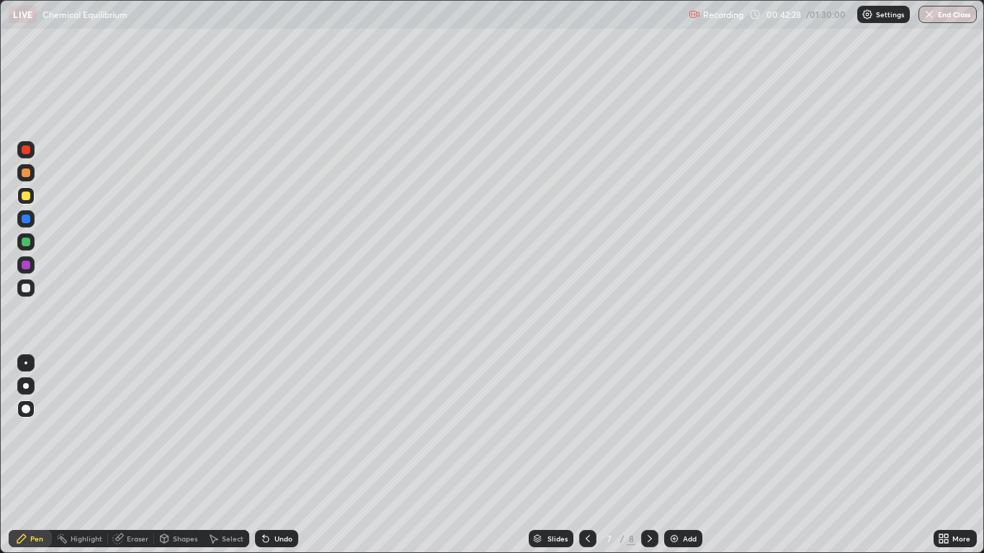
click at [643, 455] on div at bounding box center [649, 538] width 17 height 17
click at [687, 455] on div "Add" at bounding box center [690, 538] width 14 height 7
click at [38, 455] on div "Pen" at bounding box center [36, 538] width 13 height 7
click at [177, 455] on div "Shapes" at bounding box center [185, 538] width 24 height 7
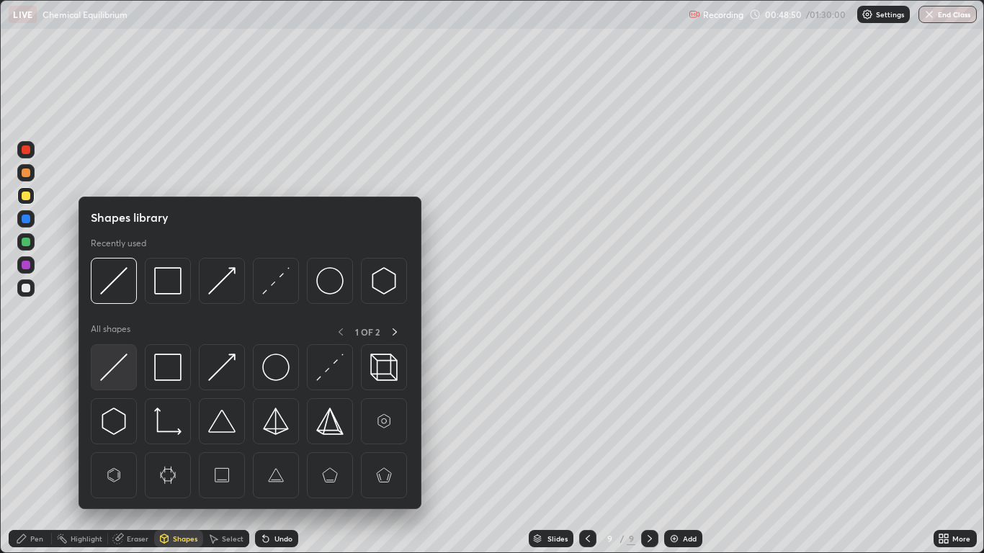
click at [117, 371] on img at bounding box center [113, 367] width 27 height 27
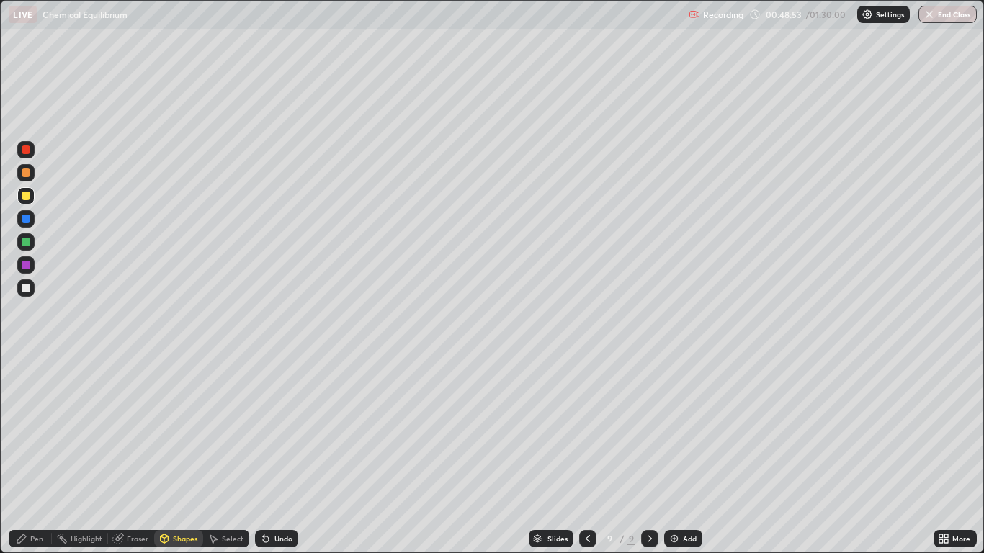
click at [37, 455] on div "Pen" at bounding box center [36, 538] width 13 height 7
click at [29, 455] on div "Pen" at bounding box center [30, 538] width 43 height 17
click at [285, 455] on div "Undo" at bounding box center [283, 538] width 18 height 7
click at [282, 455] on div "Undo" at bounding box center [276, 538] width 43 height 17
click at [688, 455] on div "Add" at bounding box center [690, 538] width 14 height 7
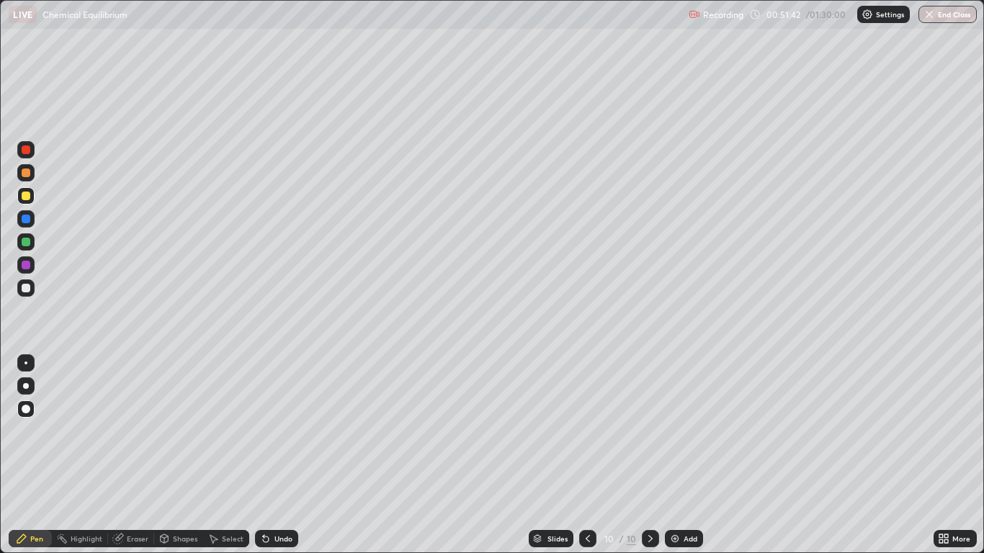
click at [176, 455] on div "Shapes" at bounding box center [185, 538] width 24 height 7
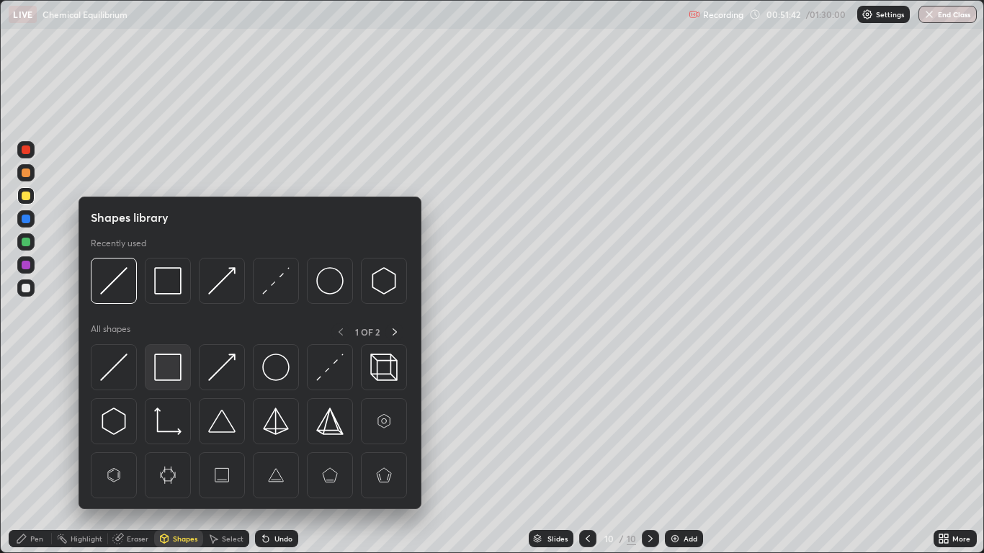
click at [167, 360] on img at bounding box center [167, 367] width 27 height 27
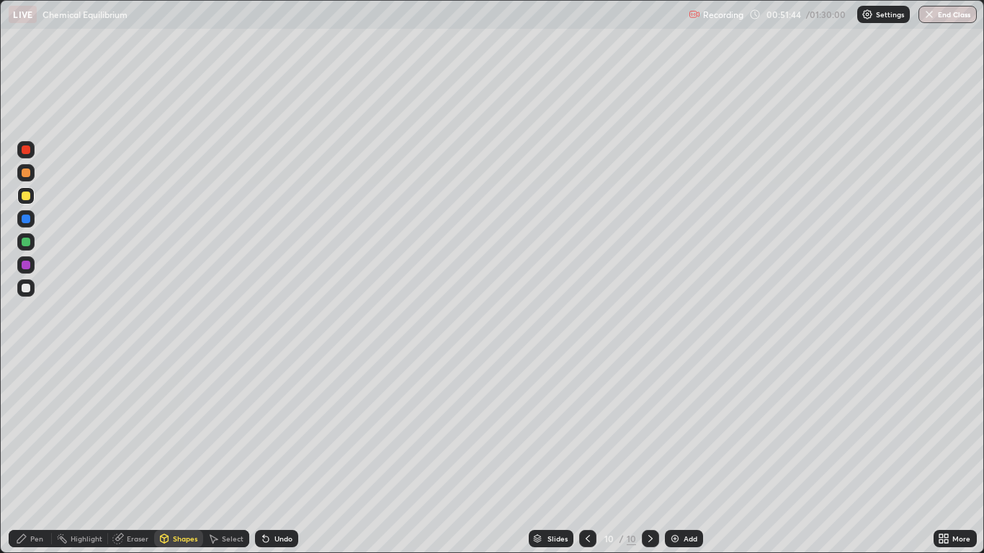
click at [24, 455] on div "Pen" at bounding box center [30, 538] width 43 height 17
click at [23, 219] on div at bounding box center [26, 219] width 9 height 9
click at [33, 455] on div "Pen" at bounding box center [36, 538] width 13 height 7
click at [276, 455] on div "Undo" at bounding box center [283, 538] width 18 height 7
click at [182, 455] on div "Shapes" at bounding box center [185, 538] width 24 height 7
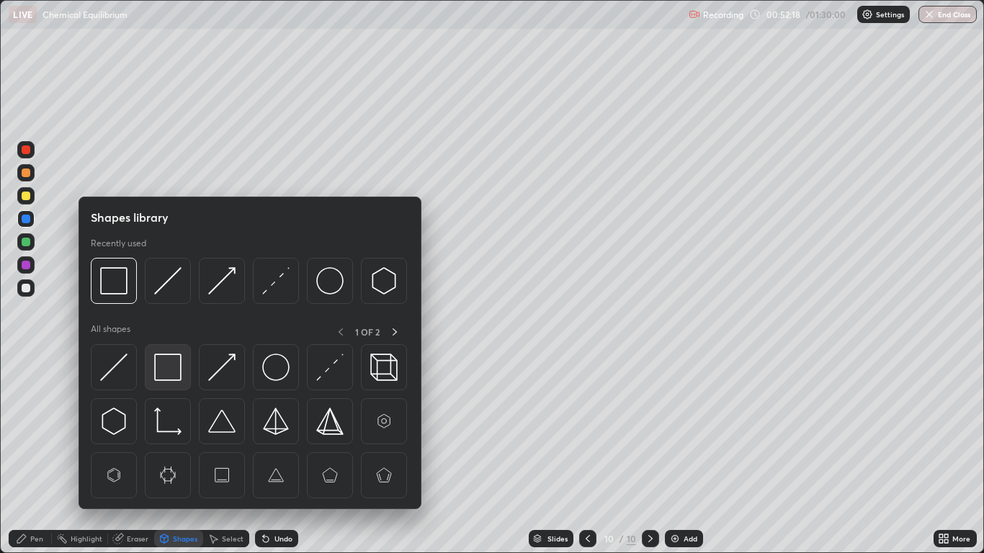
click at [169, 373] on img at bounding box center [167, 367] width 27 height 27
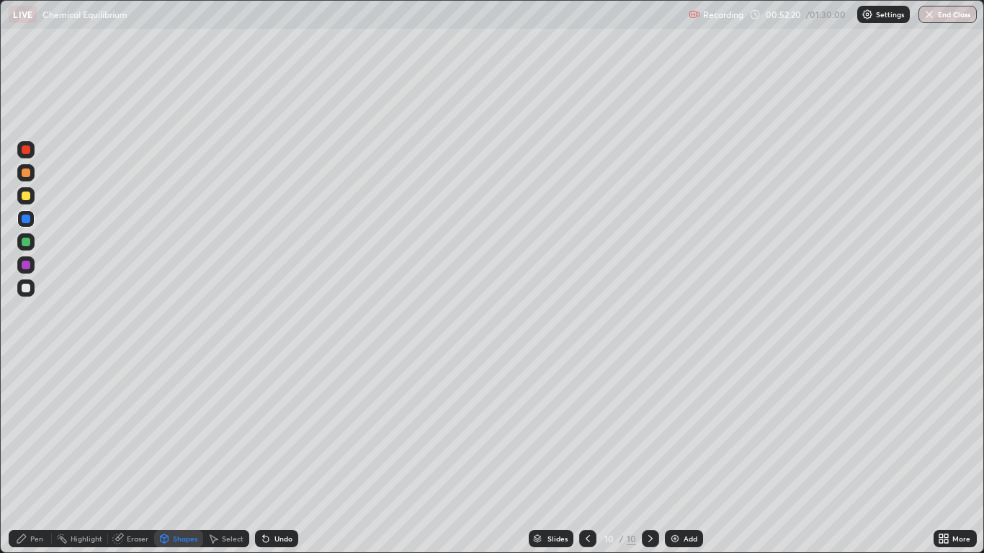
click at [30, 239] on div at bounding box center [26, 242] width 9 height 9
click at [26, 192] on div at bounding box center [26, 196] width 9 height 9
click at [26, 287] on div at bounding box center [26, 288] width 9 height 9
click at [34, 455] on div "Pen" at bounding box center [36, 538] width 13 height 7
click at [23, 455] on icon at bounding box center [22, 539] width 12 height 12
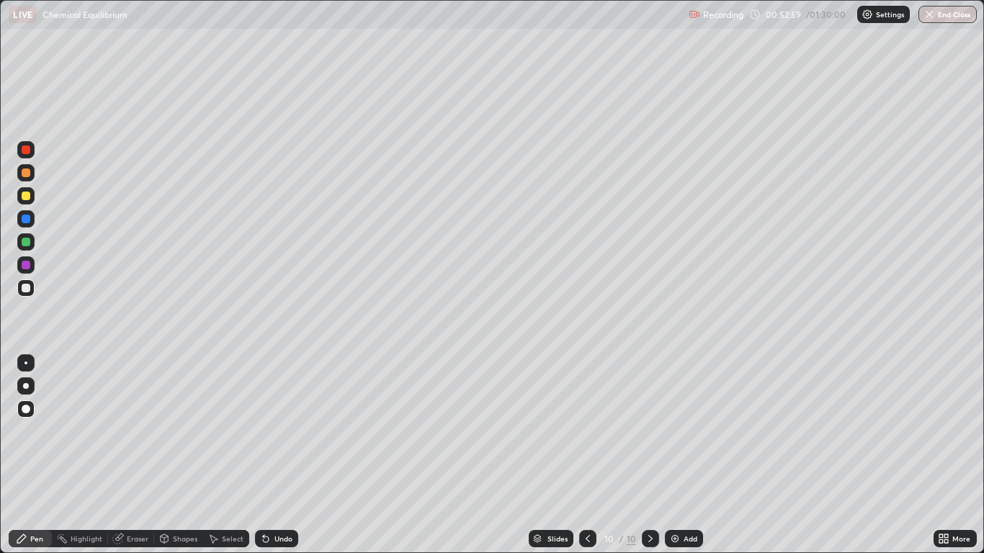
click at [584, 455] on icon at bounding box center [588, 539] width 12 height 12
click at [685, 455] on div "Add" at bounding box center [691, 538] width 14 height 7
click at [175, 455] on div "Shapes" at bounding box center [185, 538] width 24 height 7
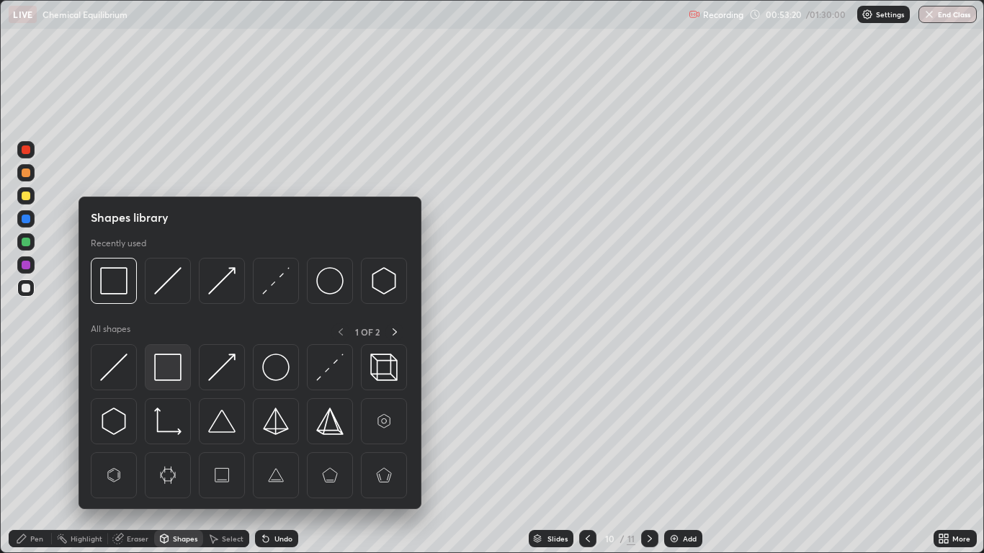
click at [166, 367] on img at bounding box center [167, 367] width 27 height 27
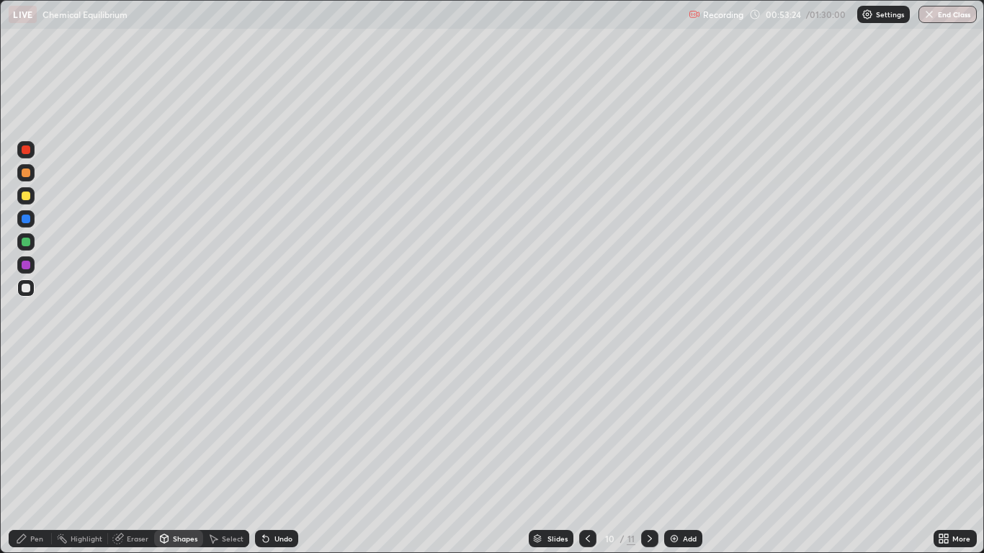
click at [136, 455] on div "Eraser" at bounding box center [138, 538] width 22 height 7
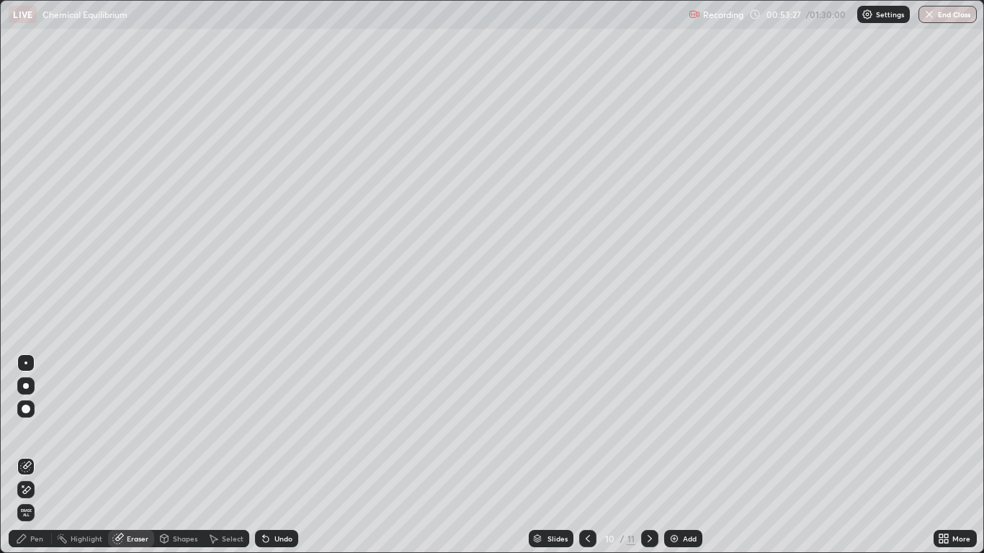
click at [26, 455] on icon at bounding box center [22, 539] width 12 height 12
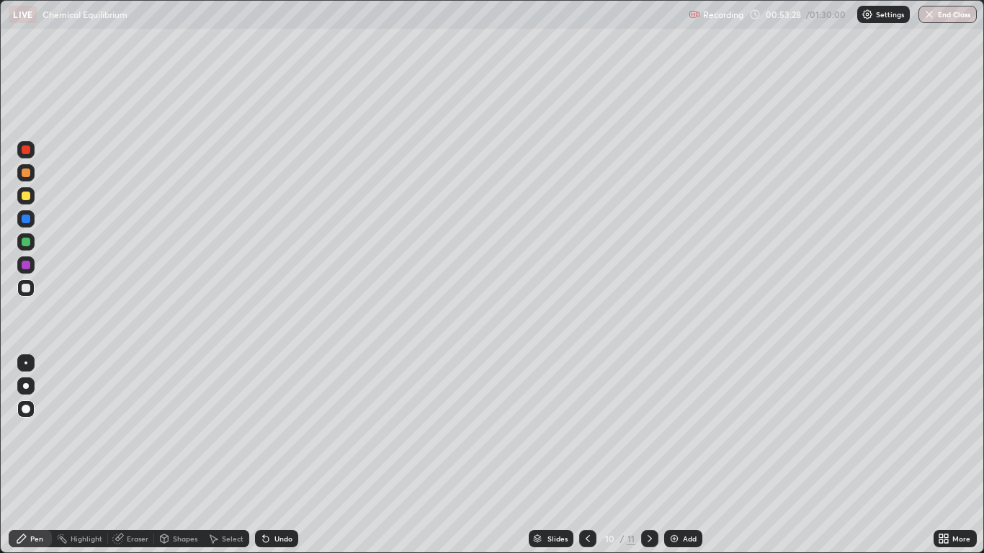
click at [26, 219] on div at bounding box center [26, 219] width 9 height 9
click at [184, 455] on div "Shapes" at bounding box center [185, 538] width 24 height 7
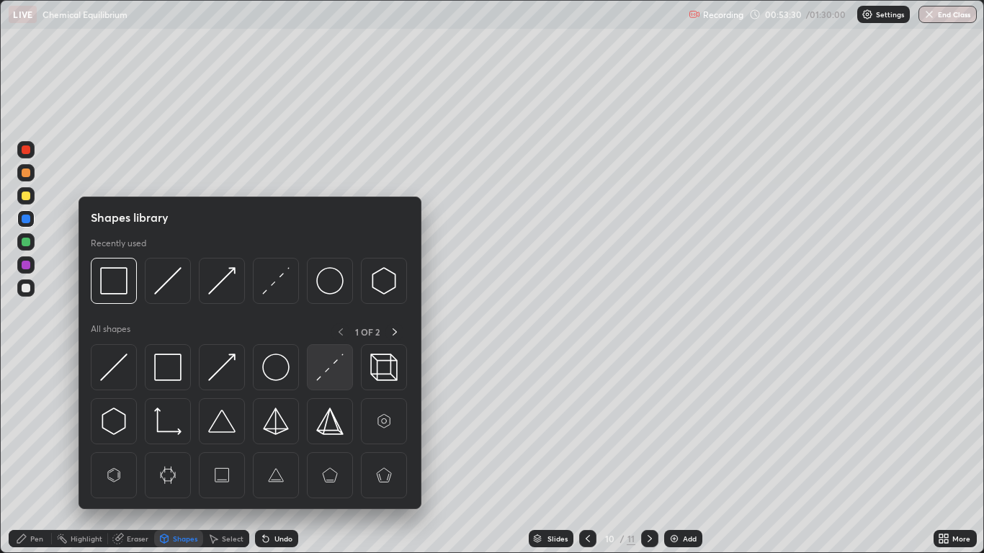
click at [319, 370] on img at bounding box center [329, 367] width 27 height 27
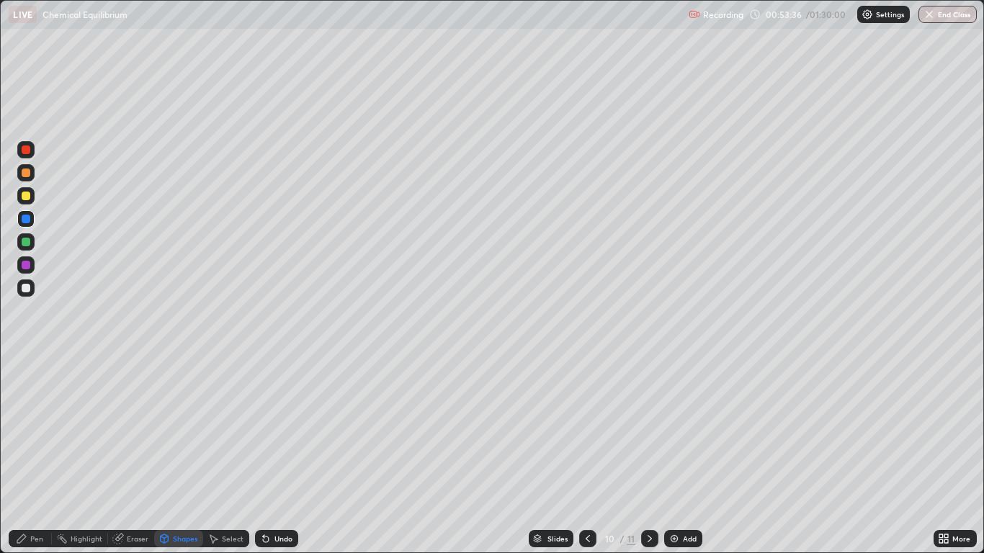
click at [35, 455] on div "Pen" at bounding box center [36, 538] width 13 height 7
click at [26, 264] on div at bounding box center [26, 265] width 9 height 9
click at [24, 195] on div at bounding box center [26, 196] width 9 height 9
click at [182, 455] on div "Shapes" at bounding box center [185, 538] width 24 height 7
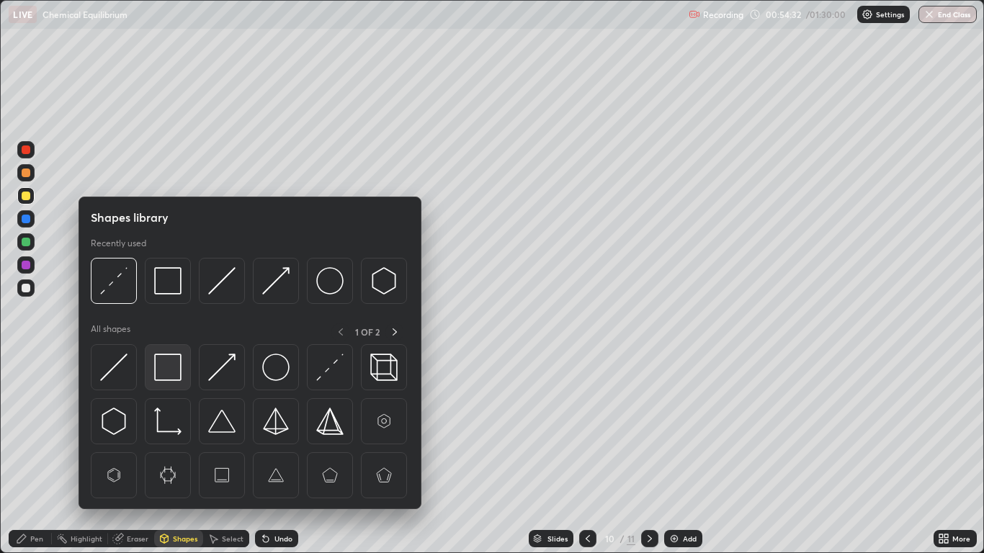
click at [173, 368] on img at bounding box center [167, 367] width 27 height 27
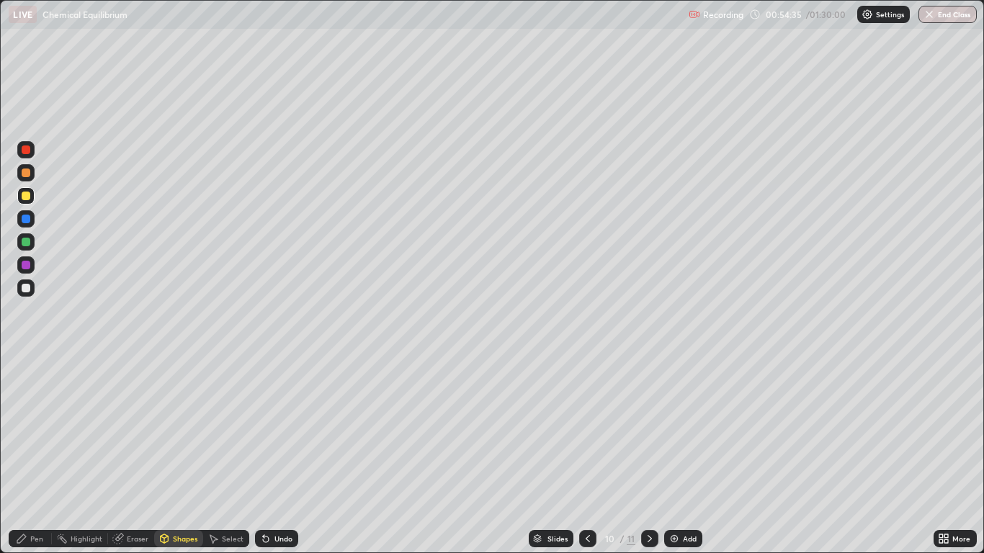
click at [48, 455] on div "Pen" at bounding box center [30, 538] width 43 height 17
click at [28, 242] on div at bounding box center [26, 242] width 9 height 9
click at [680, 455] on div "Add" at bounding box center [683, 538] width 38 height 17
click at [186, 455] on div "Shapes" at bounding box center [185, 538] width 24 height 7
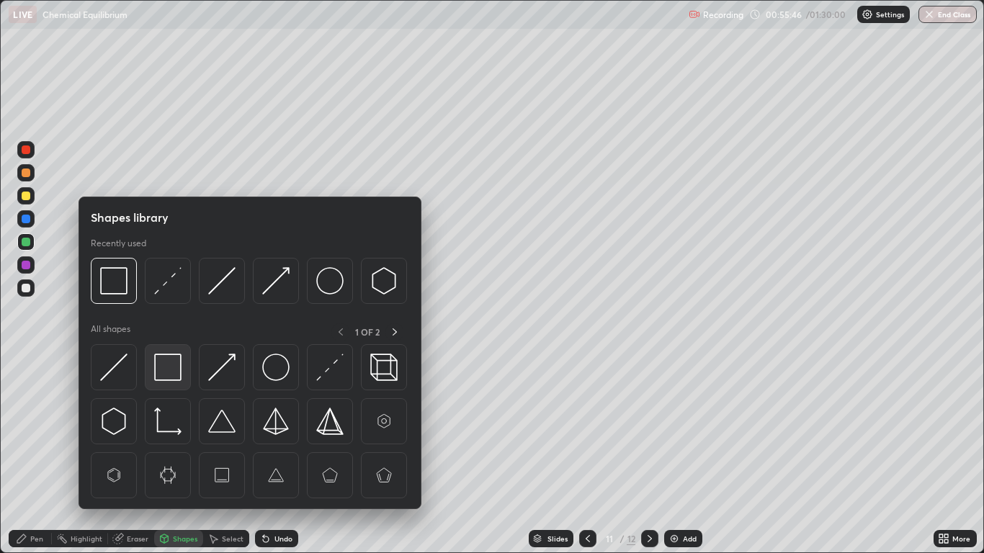
click at [174, 360] on img at bounding box center [167, 367] width 27 height 27
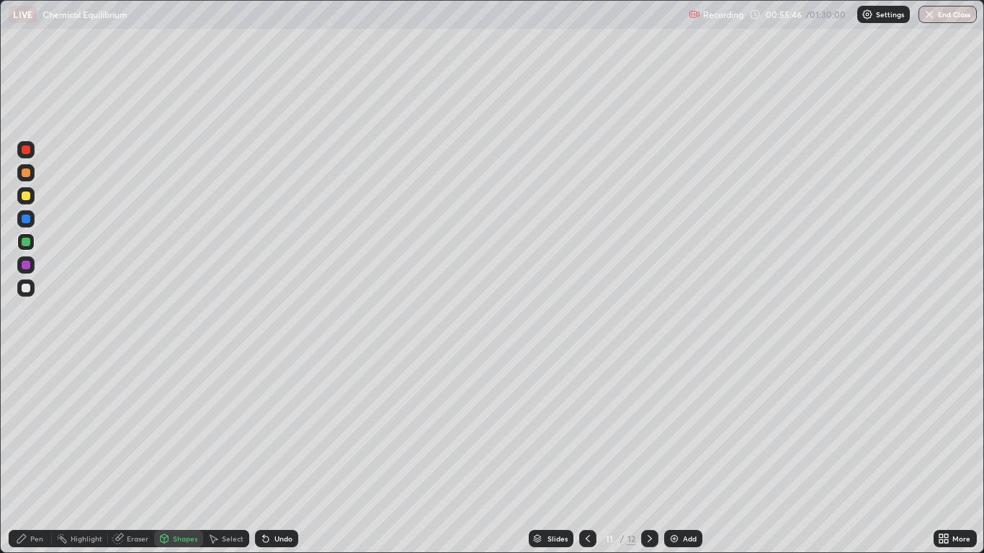
click at [33, 290] on div at bounding box center [25, 288] width 17 height 17
click at [30, 455] on div "Pen" at bounding box center [30, 538] width 43 height 17
click at [589, 455] on icon at bounding box center [588, 539] width 12 height 12
click at [649, 455] on icon at bounding box center [650, 539] width 12 height 12
click at [27, 200] on div at bounding box center [26, 196] width 9 height 9
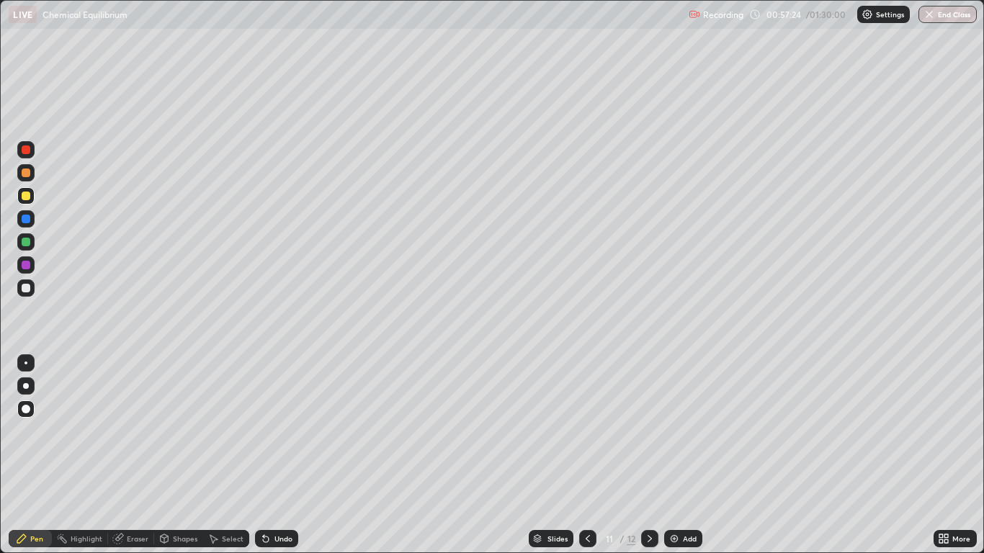
click at [646, 455] on div at bounding box center [649, 538] width 17 height 17
click at [587, 455] on icon at bounding box center [588, 539] width 12 height 12
click at [586, 455] on icon at bounding box center [588, 539] width 12 height 12
click at [585, 455] on icon at bounding box center [588, 539] width 12 height 12
click at [27, 290] on div at bounding box center [26, 288] width 9 height 9
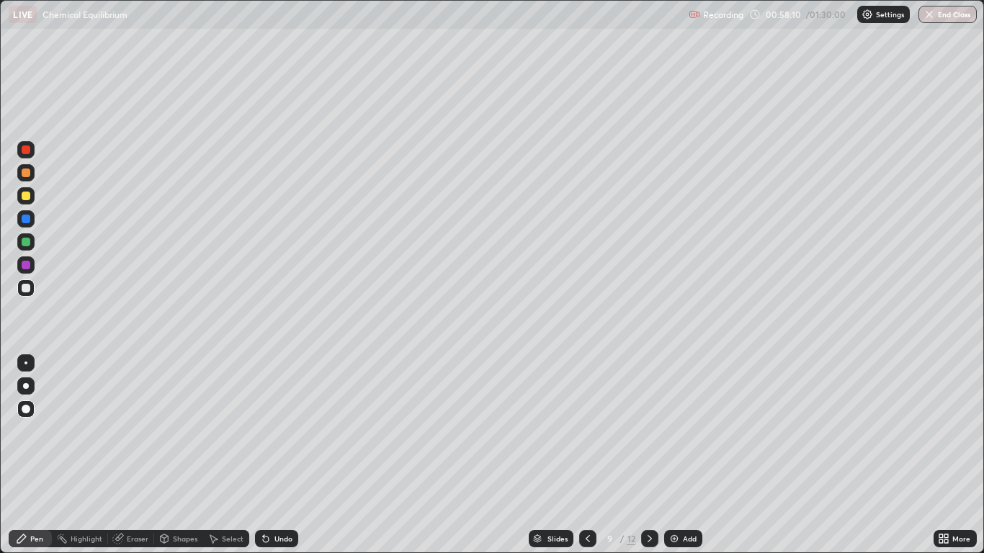
click at [649, 455] on icon at bounding box center [650, 539] width 12 height 12
click at [648, 455] on icon at bounding box center [650, 539] width 12 height 12
click at [644, 455] on icon at bounding box center [650, 539] width 12 height 12
click at [683, 455] on div "Add" at bounding box center [690, 538] width 14 height 7
click at [35, 455] on div "Pen" at bounding box center [36, 538] width 13 height 7
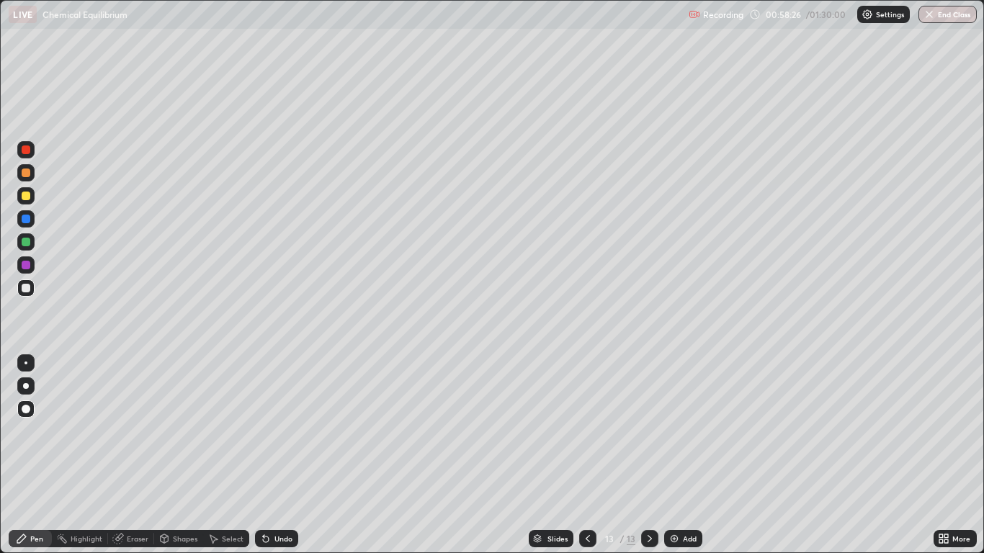
click at [27, 197] on div at bounding box center [26, 196] width 9 height 9
click at [181, 455] on div "Shapes" at bounding box center [185, 538] width 24 height 7
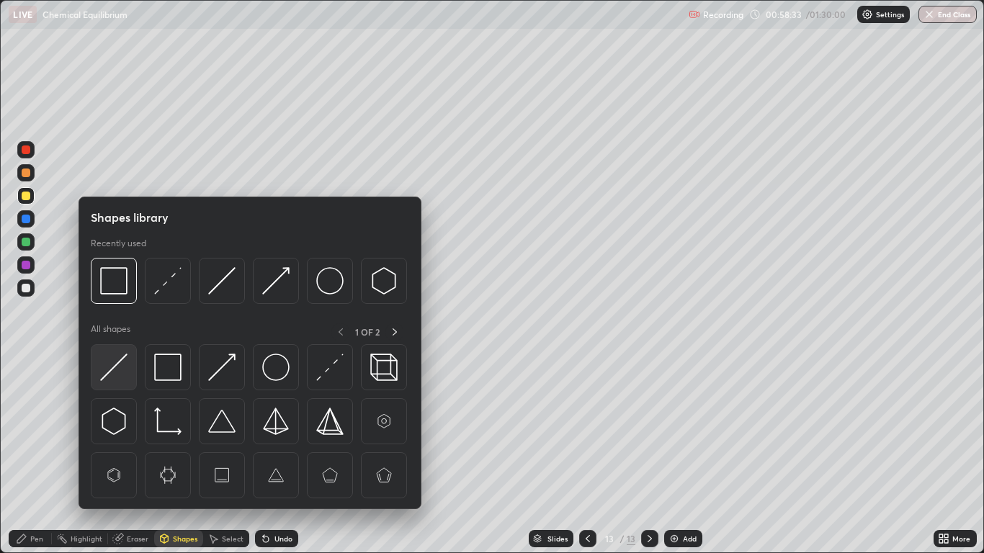
click at [122, 365] on img at bounding box center [113, 367] width 27 height 27
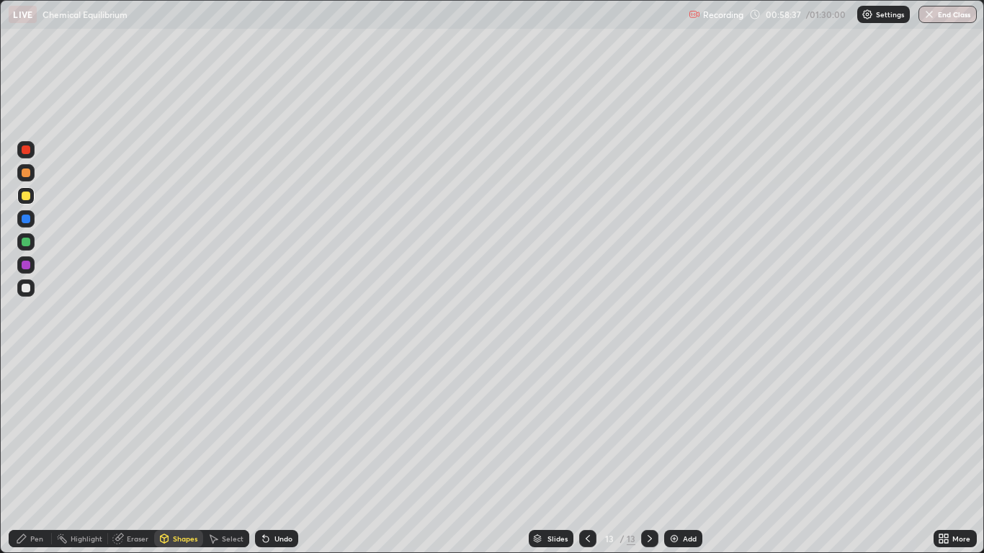
click at [43, 455] on div "Pen" at bounding box center [30, 538] width 43 height 17
click at [29, 219] on div at bounding box center [26, 219] width 9 height 9
click at [692, 455] on div "Add" at bounding box center [690, 538] width 14 height 7
click at [181, 455] on div "Shapes" at bounding box center [185, 538] width 24 height 7
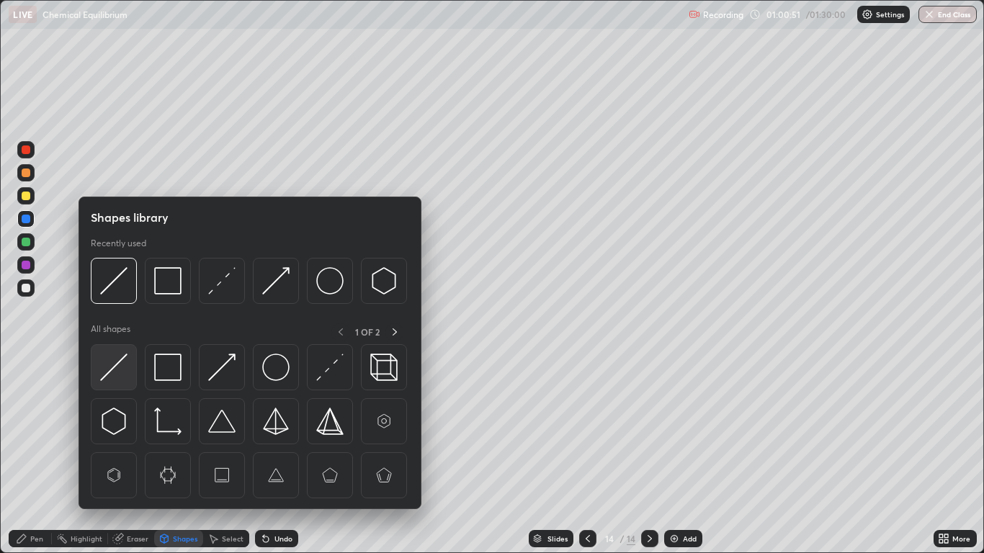
click at [116, 375] on img at bounding box center [113, 367] width 27 height 27
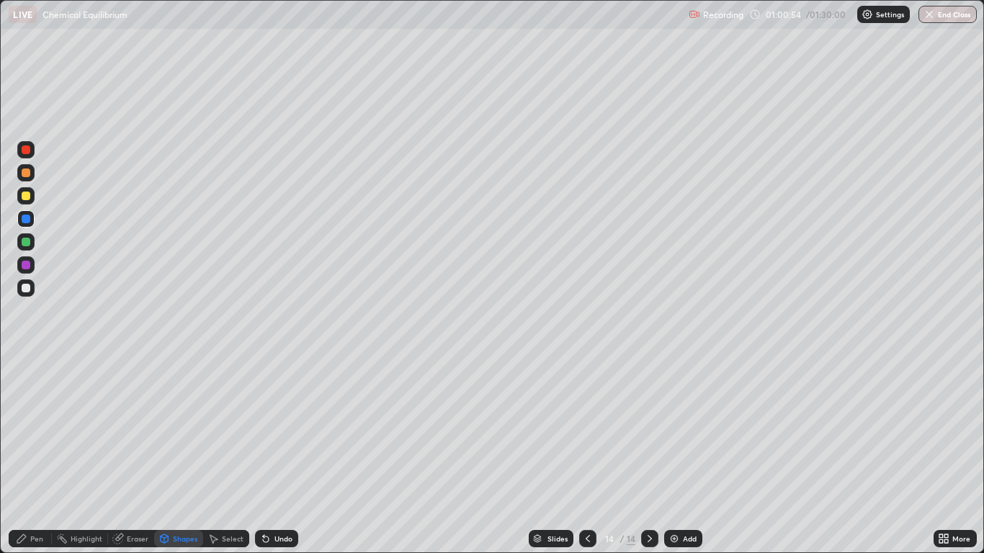
click at [43, 455] on div "Pen" at bounding box center [30, 538] width 43 height 17
click at [272, 455] on div "Undo" at bounding box center [276, 538] width 43 height 17
click at [586, 455] on icon at bounding box center [588, 539] width 12 height 12
click at [585, 455] on icon at bounding box center [588, 539] width 12 height 12
click at [587, 455] on icon at bounding box center [588, 539] width 12 height 12
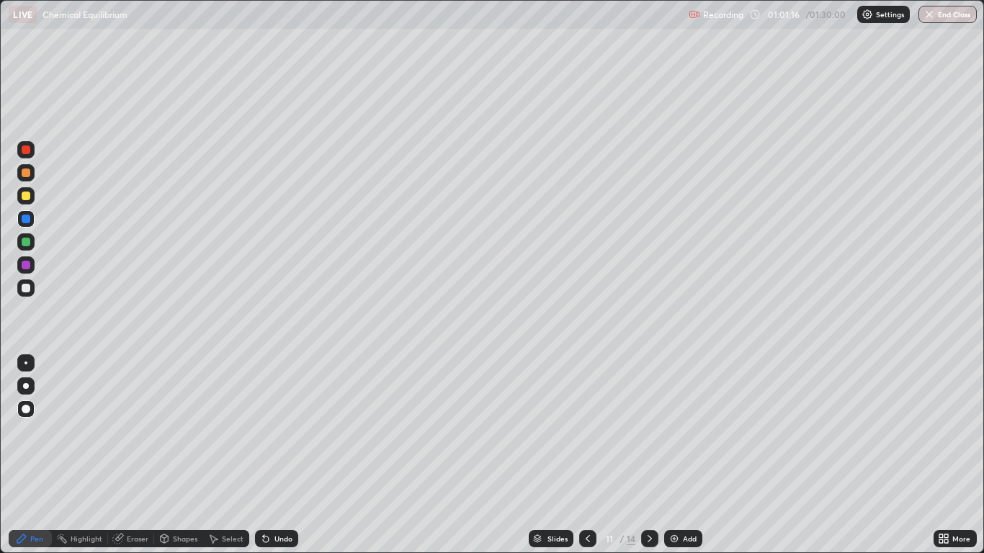
click at [586, 455] on icon at bounding box center [588, 539] width 12 height 12
click at [649, 455] on icon at bounding box center [650, 539] width 12 height 12
click at [666, 455] on div "Add" at bounding box center [683, 538] width 38 height 17
click at [594, 455] on div at bounding box center [587, 538] width 17 height 17
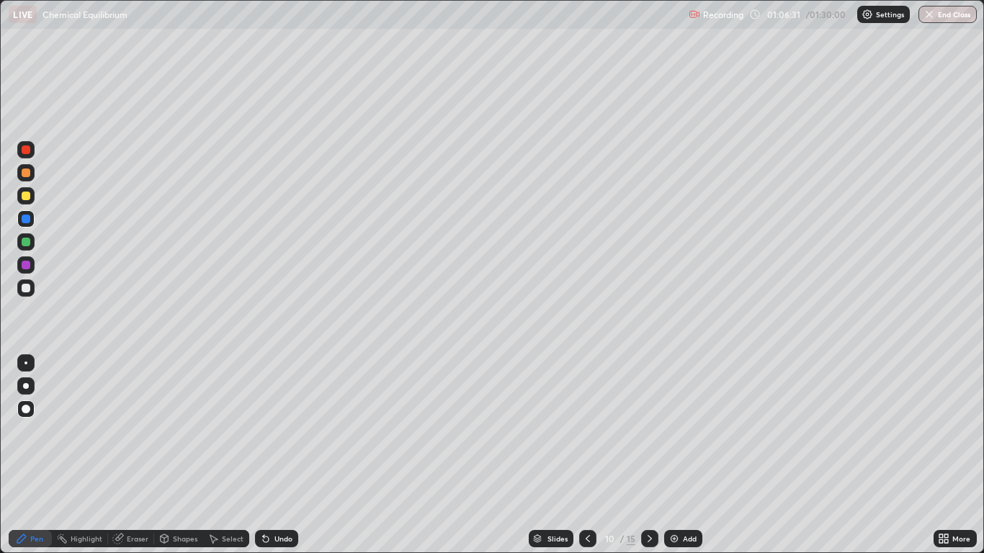
click at [649, 455] on icon at bounding box center [650, 539] width 12 height 12
click at [656, 455] on div at bounding box center [649, 538] width 17 height 17
click at [646, 455] on div at bounding box center [649, 538] width 17 height 29
click at [651, 455] on icon at bounding box center [650, 539] width 12 height 12
click at [656, 455] on div at bounding box center [649, 538] width 17 height 29
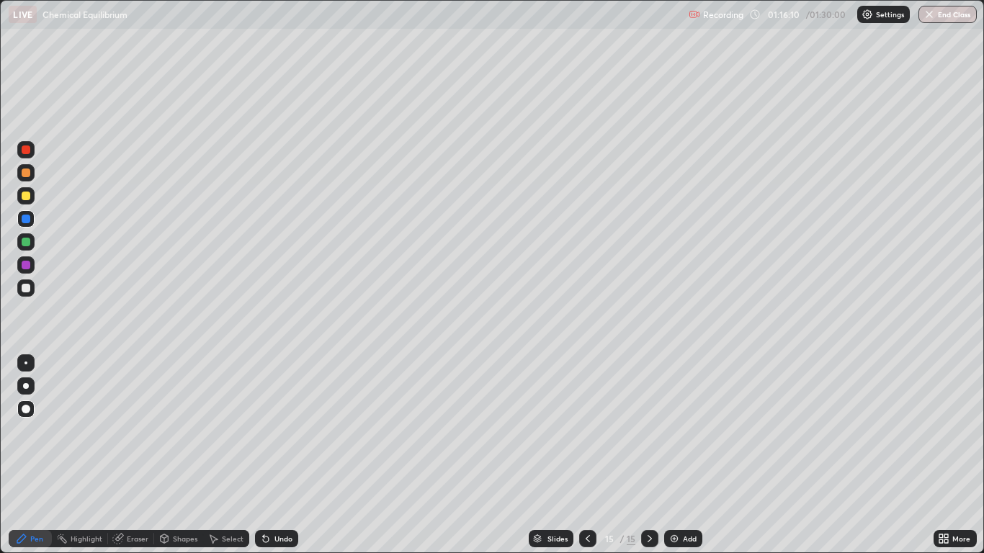
click at [682, 455] on div "Add" at bounding box center [683, 538] width 38 height 17
click at [33, 455] on div "Pen" at bounding box center [30, 538] width 43 height 17
click at [27, 197] on div at bounding box center [26, 196] width 9 height 9
click at [25, 265] on div at bounding box center [26, 265] width 9 height 9
click at [27, 196] on div at bounding box center [26, 196] width 9 height 9
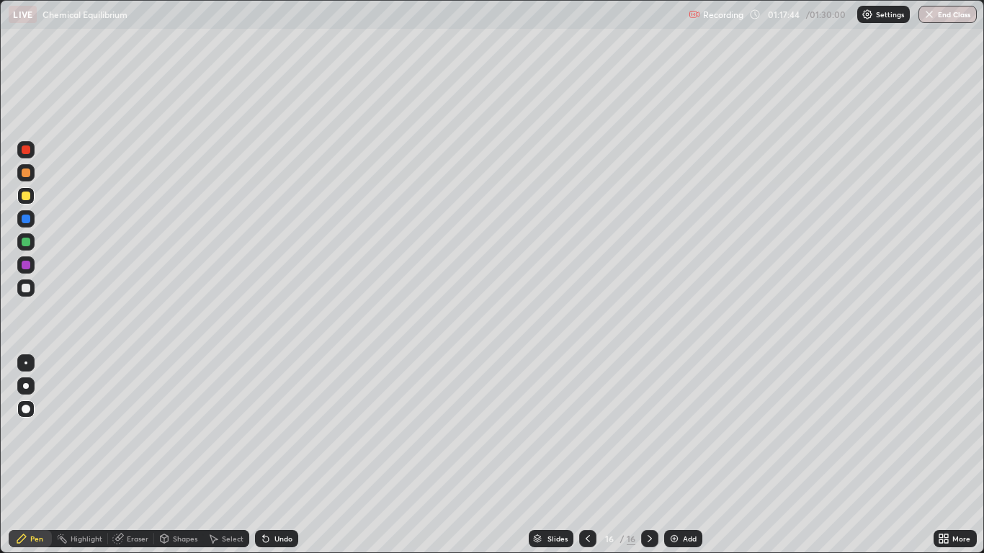
click at [25, 169] on div at bounding box center [26, 173] width 9 height 9
click at [270, 455] on div "Undo" at bounding box center [276, 538] width 43 height 17
click at [260, 455] on div "Undo" at bounding box center [276, 538] width 43 height 17
click at [684, 455] on div "Add" at bounding box center [690, 538] width 14 height 7
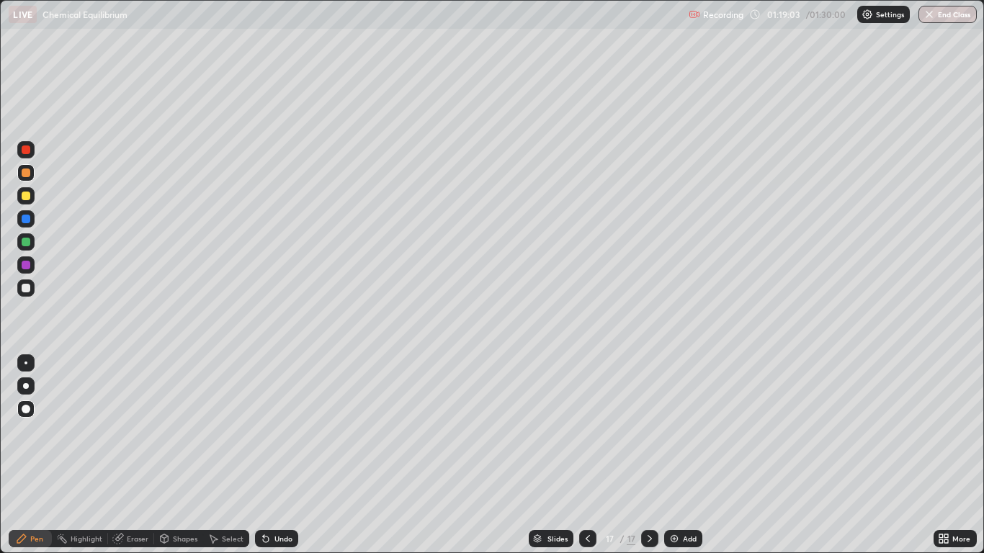
click at [179, 455] on div "Shapes" at bounding box center [178, 538] width 49 height 17
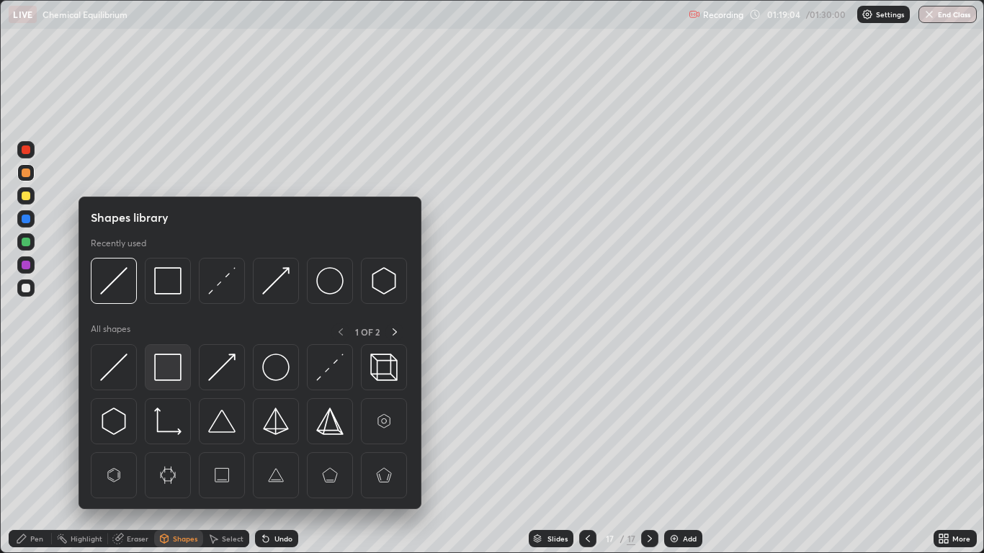
click at [169, 365] on img at bounding box center [167, 367] width 27 height 27
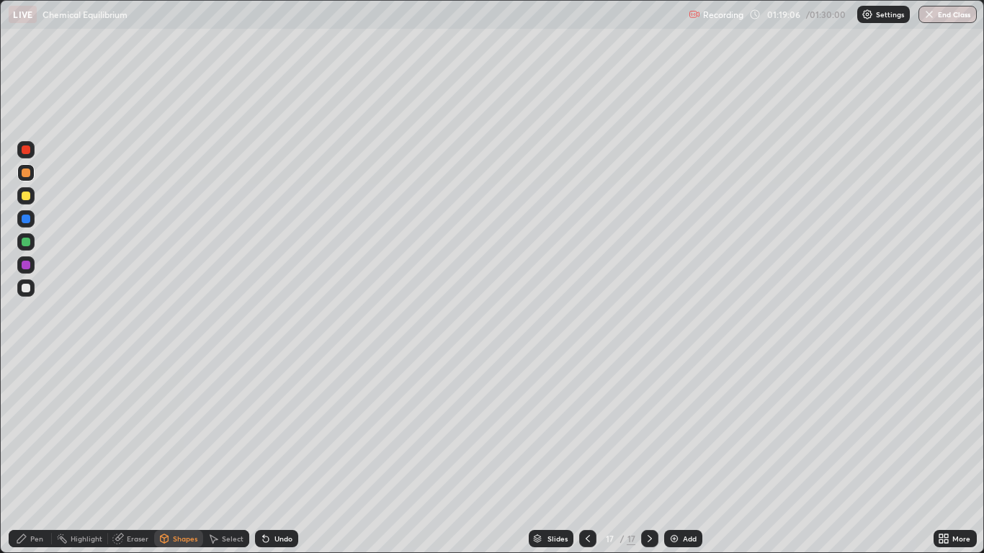
click at [30, 455] on div "Pen" at bounding box center [30, 538] width 43 height 17
click at [27, 193] on div at bounding box center [26, 196] width 9 height 9
click at [279, 455] on div "Undo" at bounding box center [276, 538] width 43 height 17
click at [276, 455] on div "Undo" at bounding box center [283, 538] width 18 height 7
click at [27, 265] on div at bounding box center [26, 265] width 9 height 9
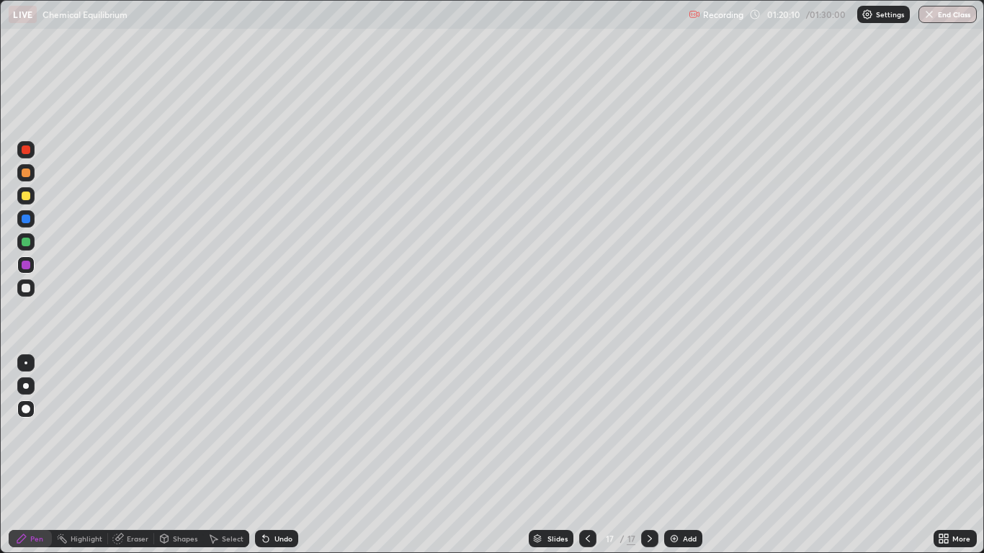
click at [273, 455] on div "Undo" at bounding box center [276, 538] width 43 height 17
click at [24, 289] on div at bounding box center [26, 288] width 9 height 9
click at [585, 455] on icon at bounding box center [588, 539] width 12 height 12
click at [651, 455] on icon at bounding box center [650, 539] width 12 height 12
click at [585, 455] on icon at bounding box center [588, 539] width 12 height 12
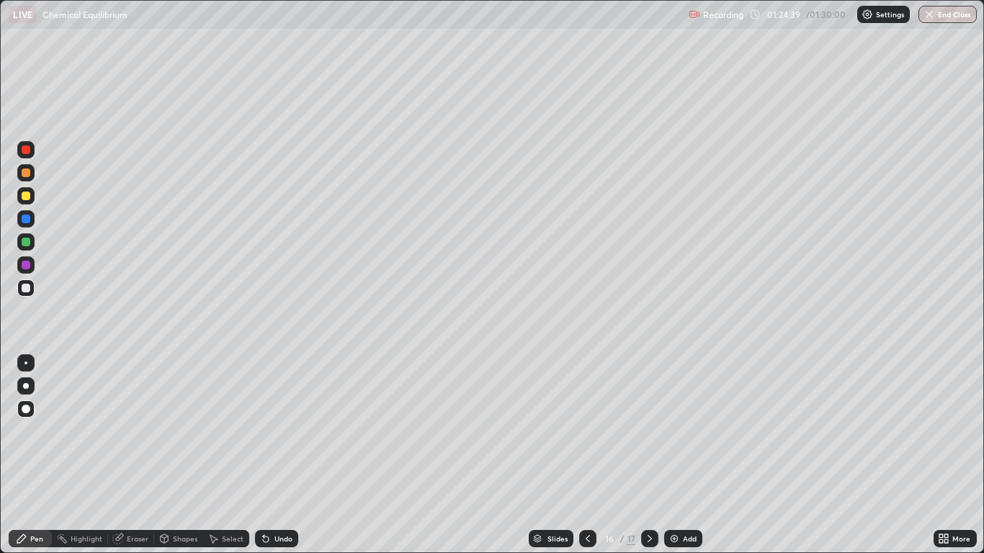
click at [648, 455] on icon at bounding box center [650, 539] width 12 height 12
click at [931, 14] on img "button" at bounding box center [930, 15] width 12 height 12
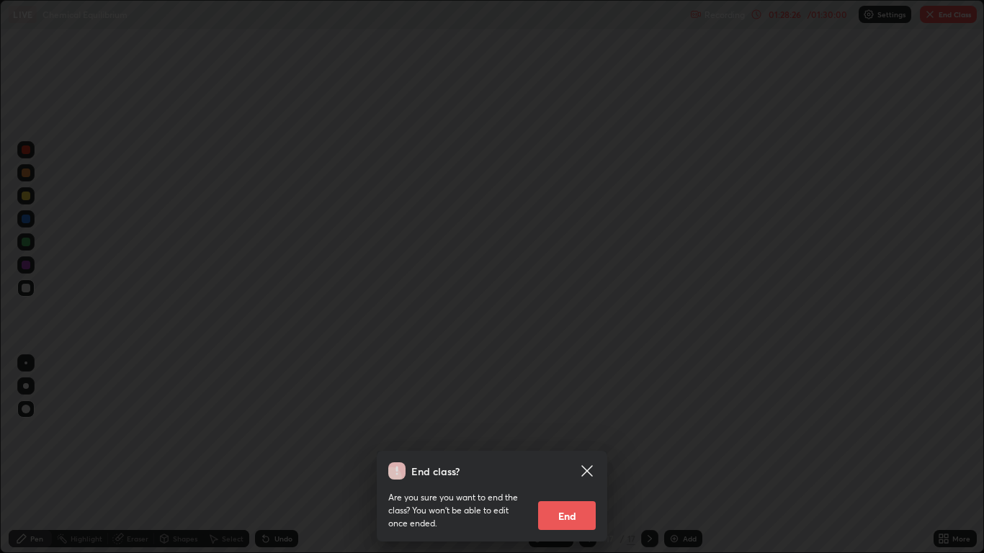
click at [570, 455] on button "End" at bounding box center [567, 515] width 58 height 29
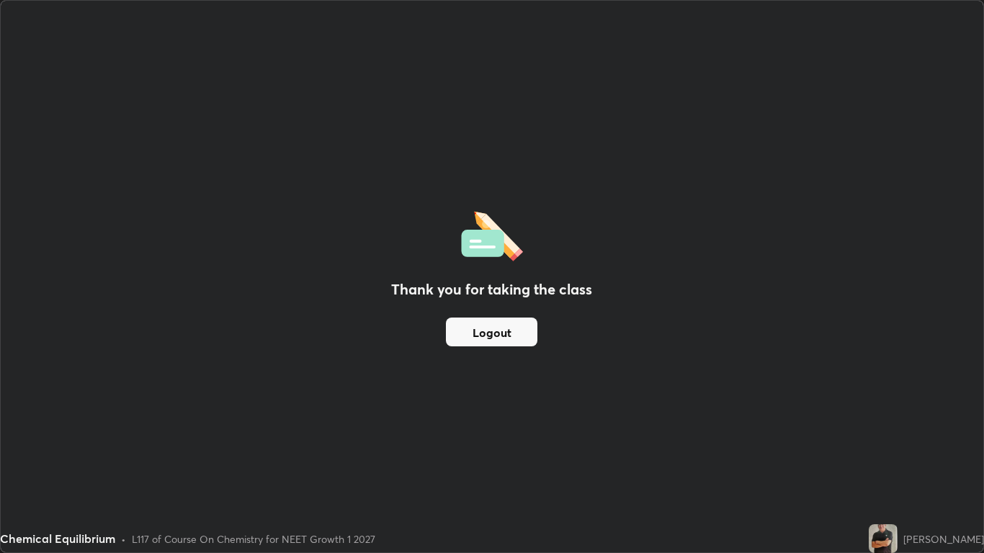
click at [504, 334] on button "Logout" at bounding box center [491, 332] width 91 height 29
